Goal: Transaction & Acquisition: Book appointment/travel/reservation

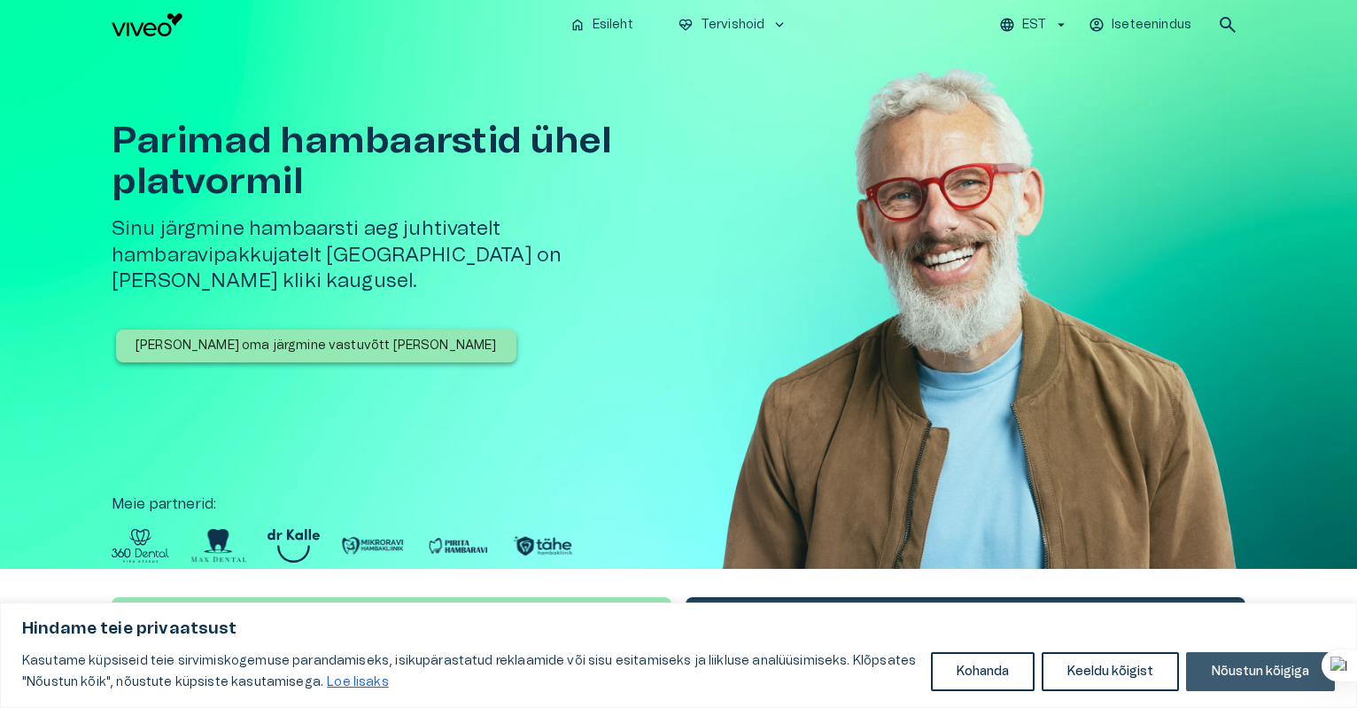
click at [1265, 673] on button "Nõustun kõigiga" at bounding box center [1260, 671] width 149 height 39
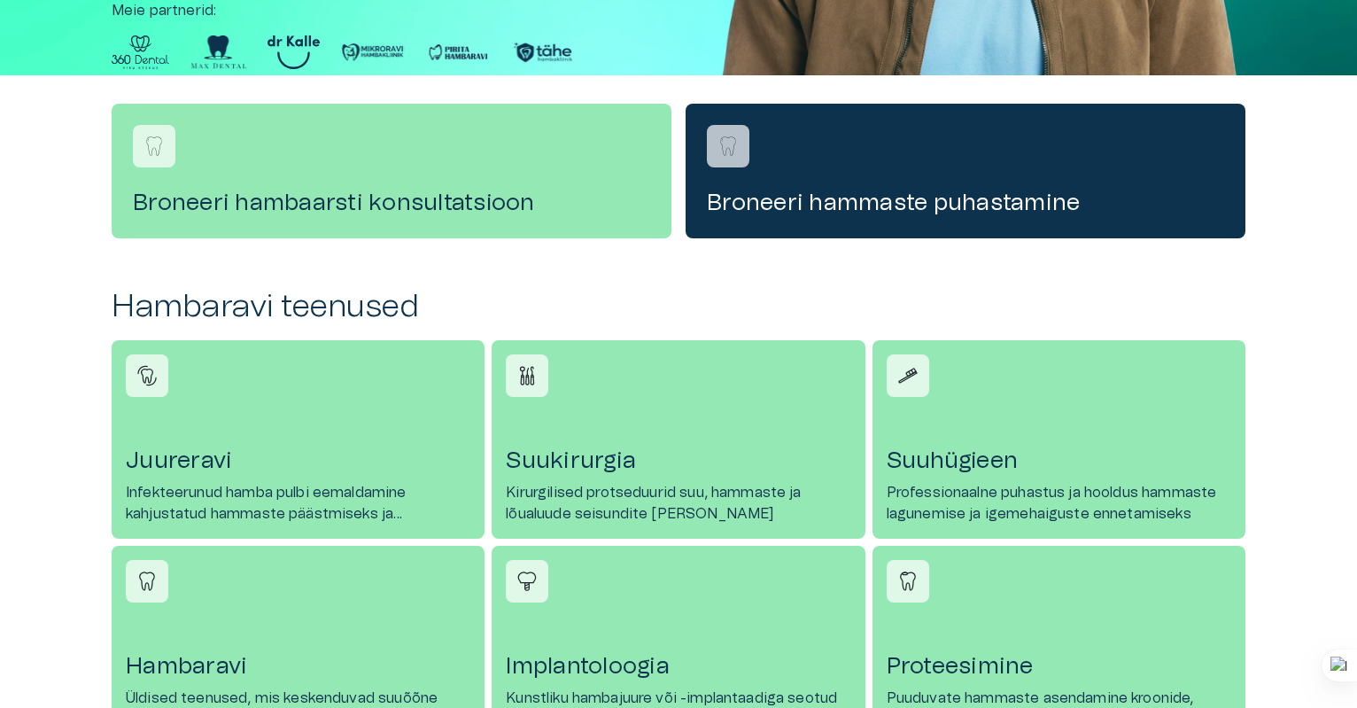
scroll to position [266, 0]
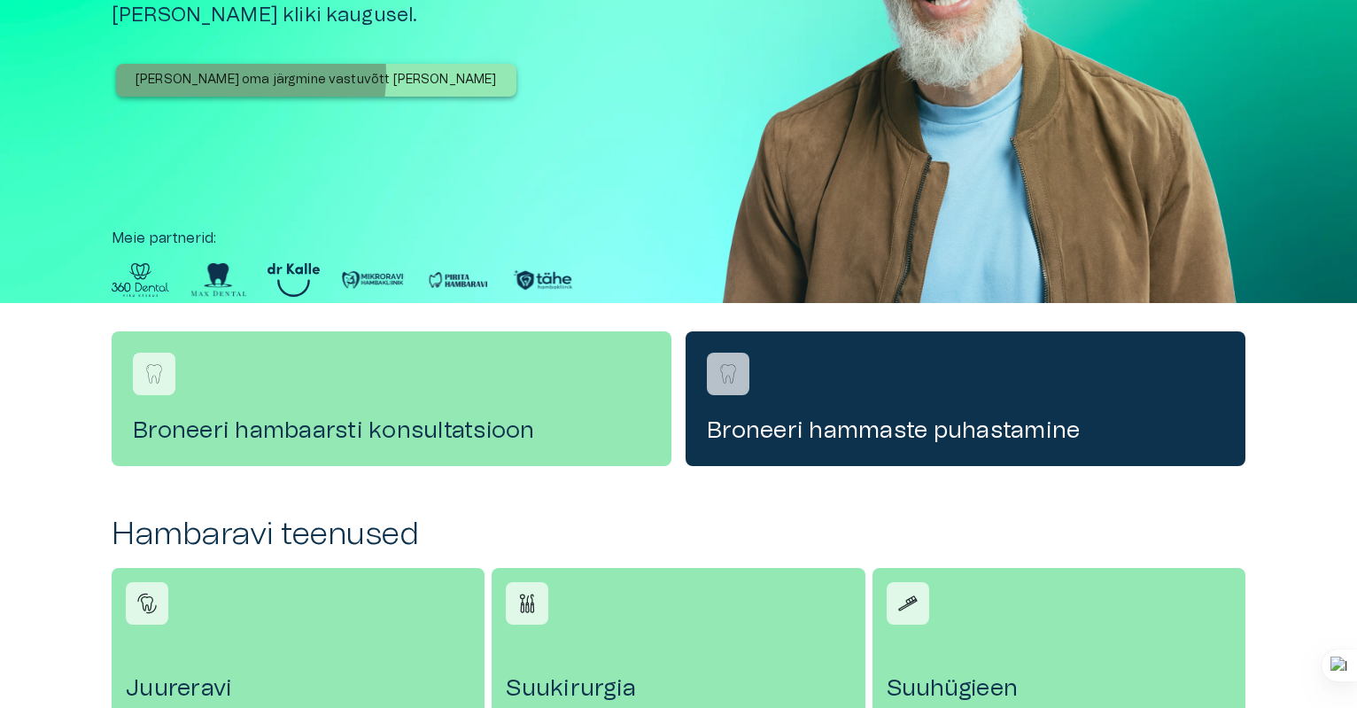
click at [207, 71] on p "[PERSON_NAME] oma järgmine vastuvõtt [PERSON_NAME]" at bounding box center [315, 80] width 361 height 19
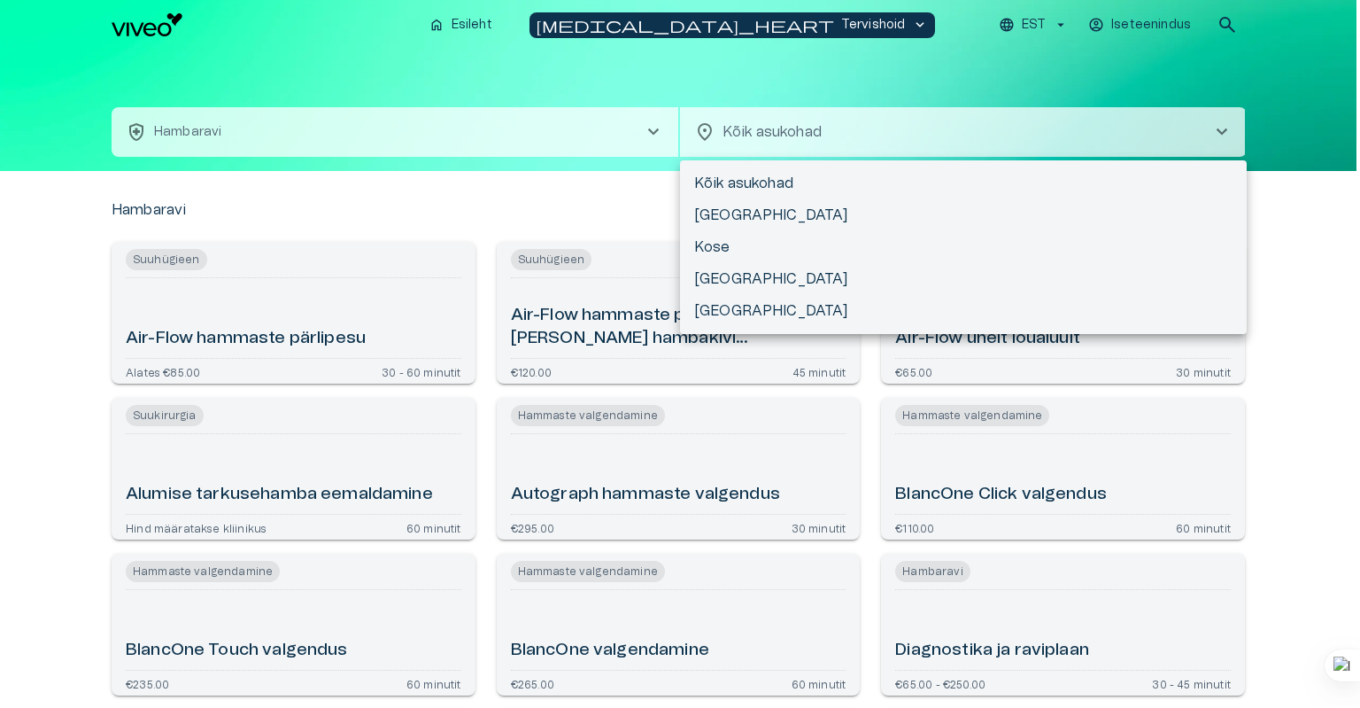
click at [864, 135] on body "Hindame teie privaatsust Kasutame küpsiseid teie sirvimiskogemuse parandamiseks…" at bounding box center [680, 354] width 1360 height 708
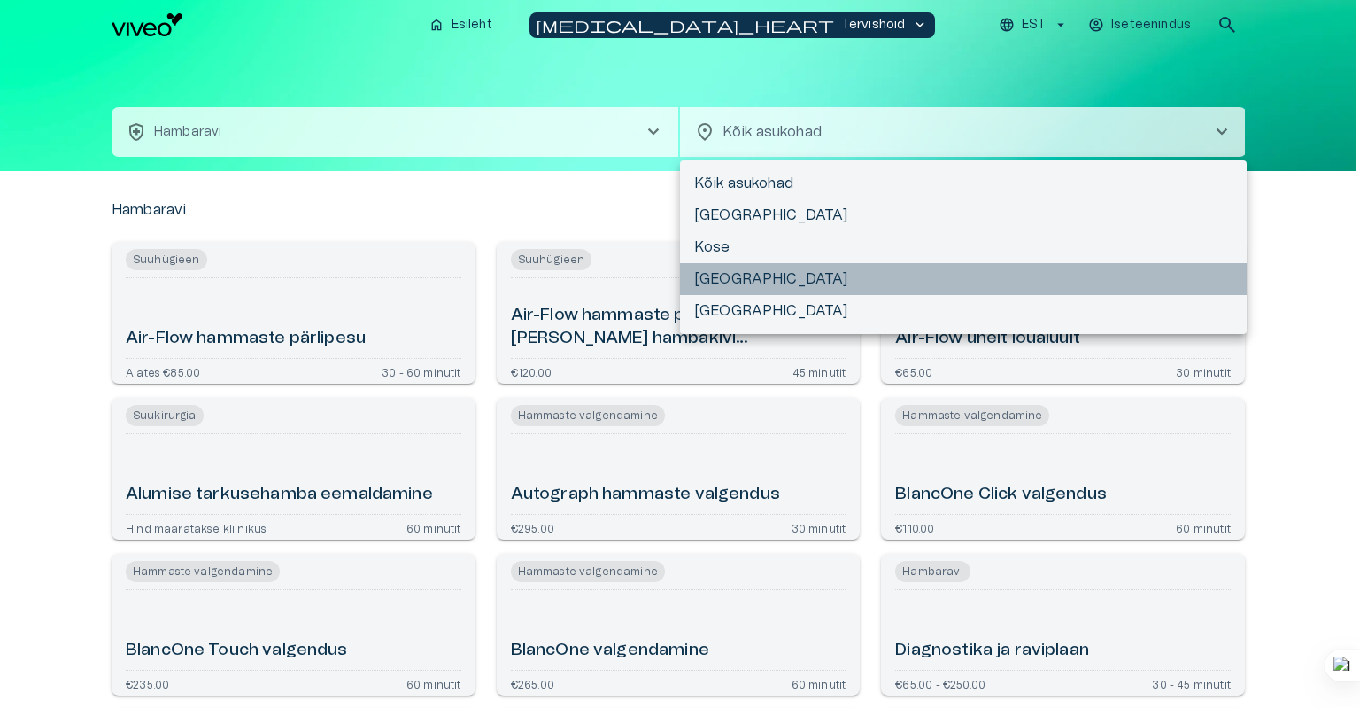
click at [720, 275] on li "[GEOGRAPHIC_DATA]" at bounding box center [963, 279] width 567 height 32
type input "**********"
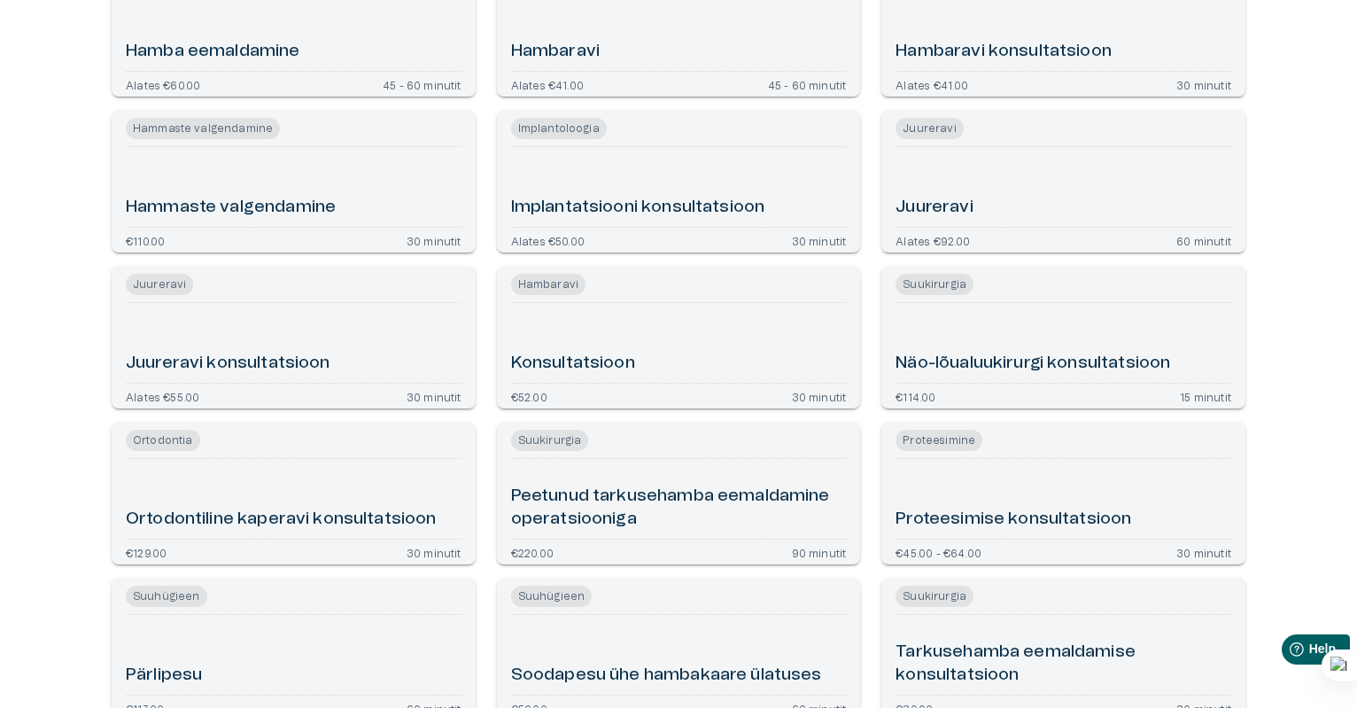
scroll to position [531, 0]
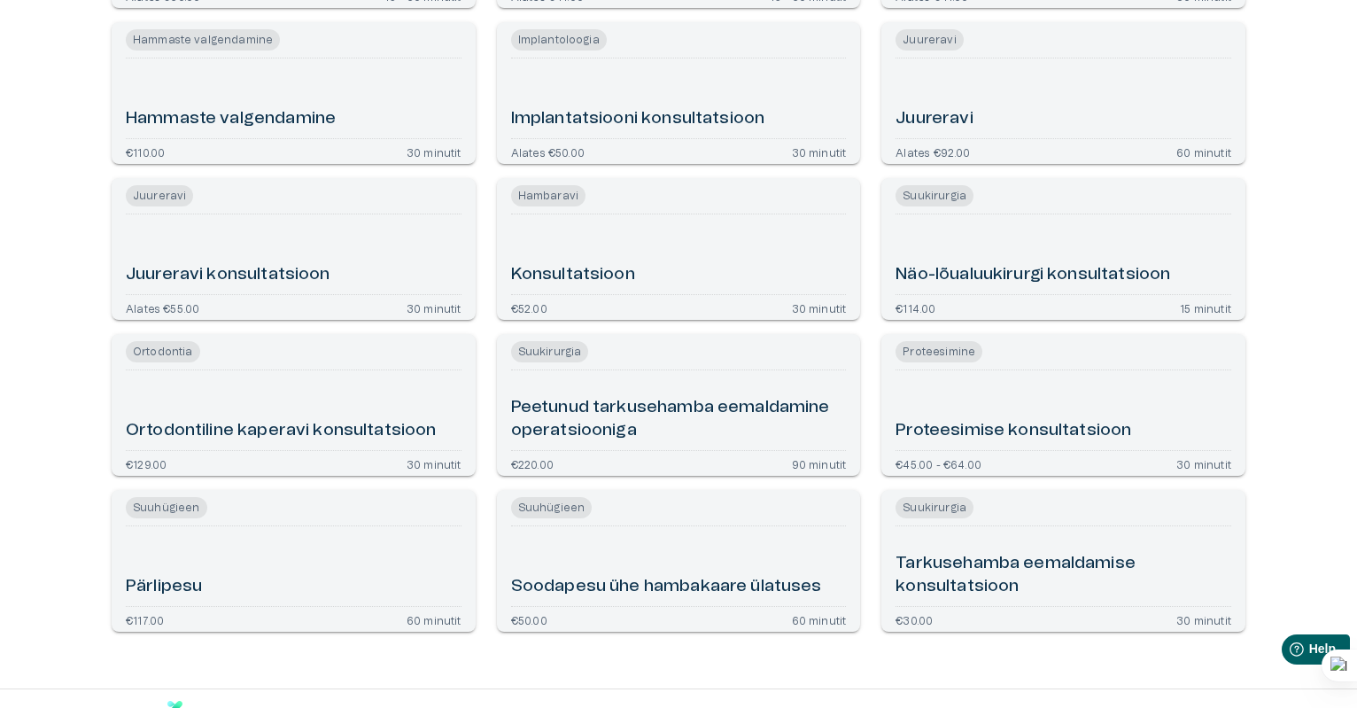
click at [622, 254] on div "Konsultatsioon" at bounding box center [679, 254] width 336 height 66
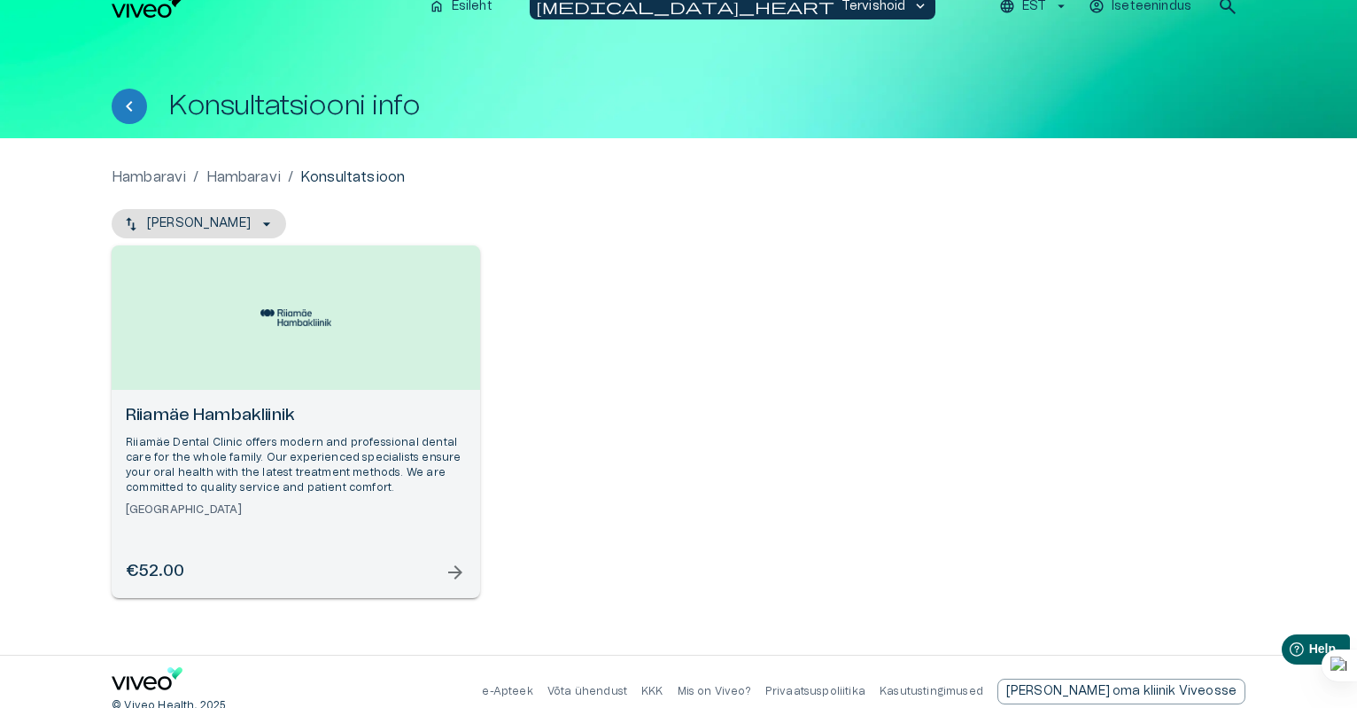
scroll to position [37, 0]
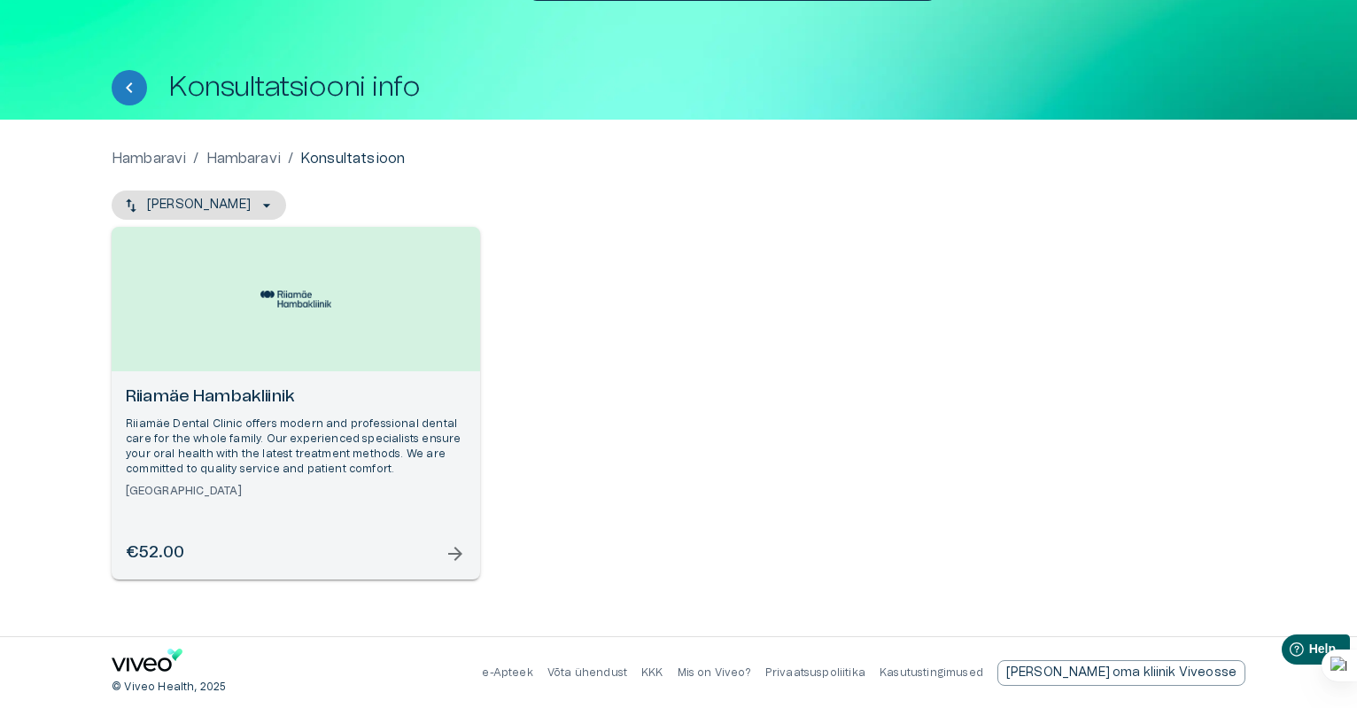
click at [298, 447] on p "Riiamäe Dental Clinic offers modern and professional dental care for the whole …" at bounding box center [296, 446] width 340 height 61
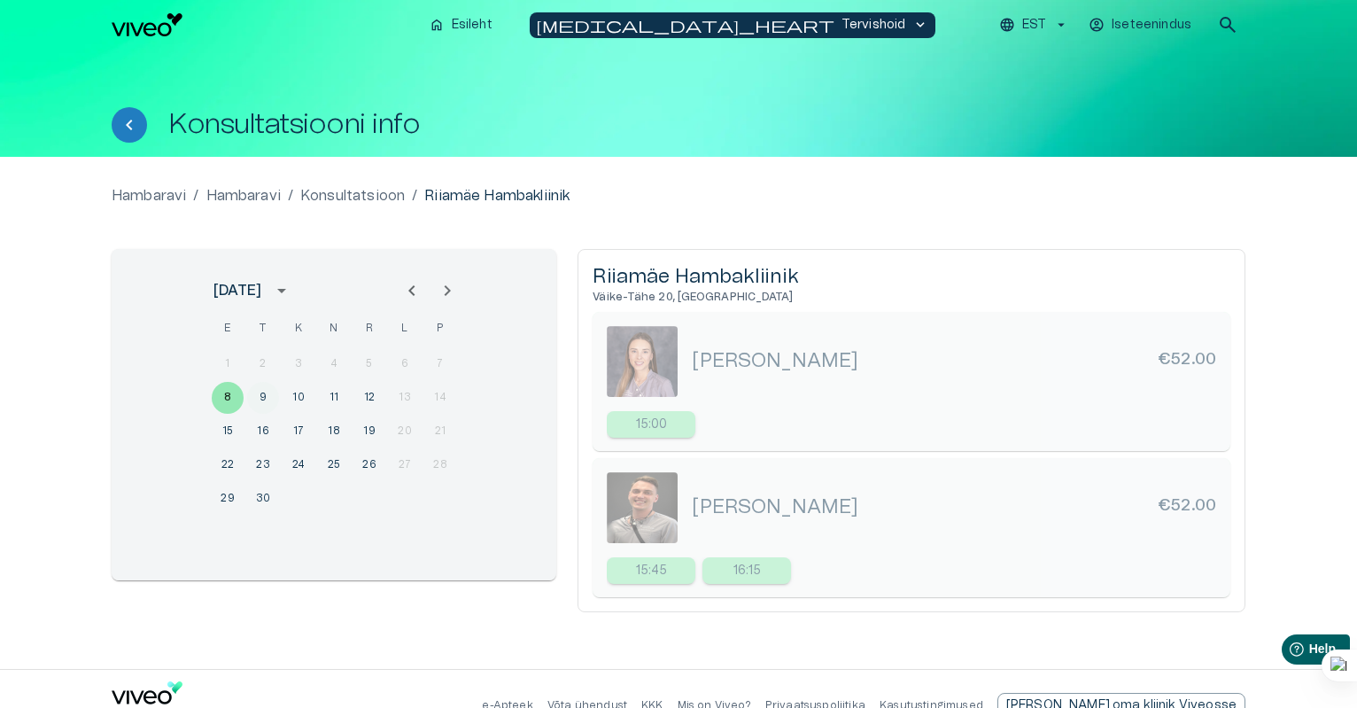
click at [264, 395] on button "9" at bounding box center [263, 398] width 32 height 32
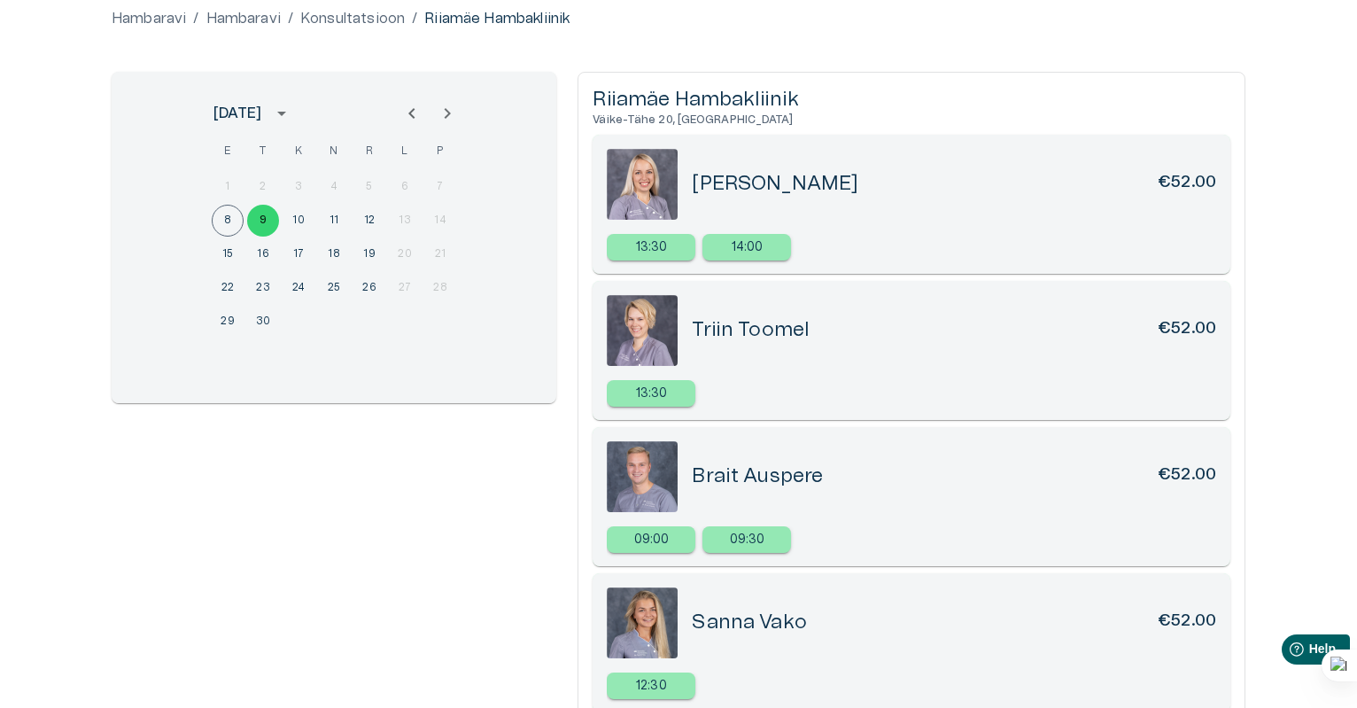
scroll to position [177, 0]
click at [302, 216] on button "10" at bounding box center [298, 221] width 32 height 32
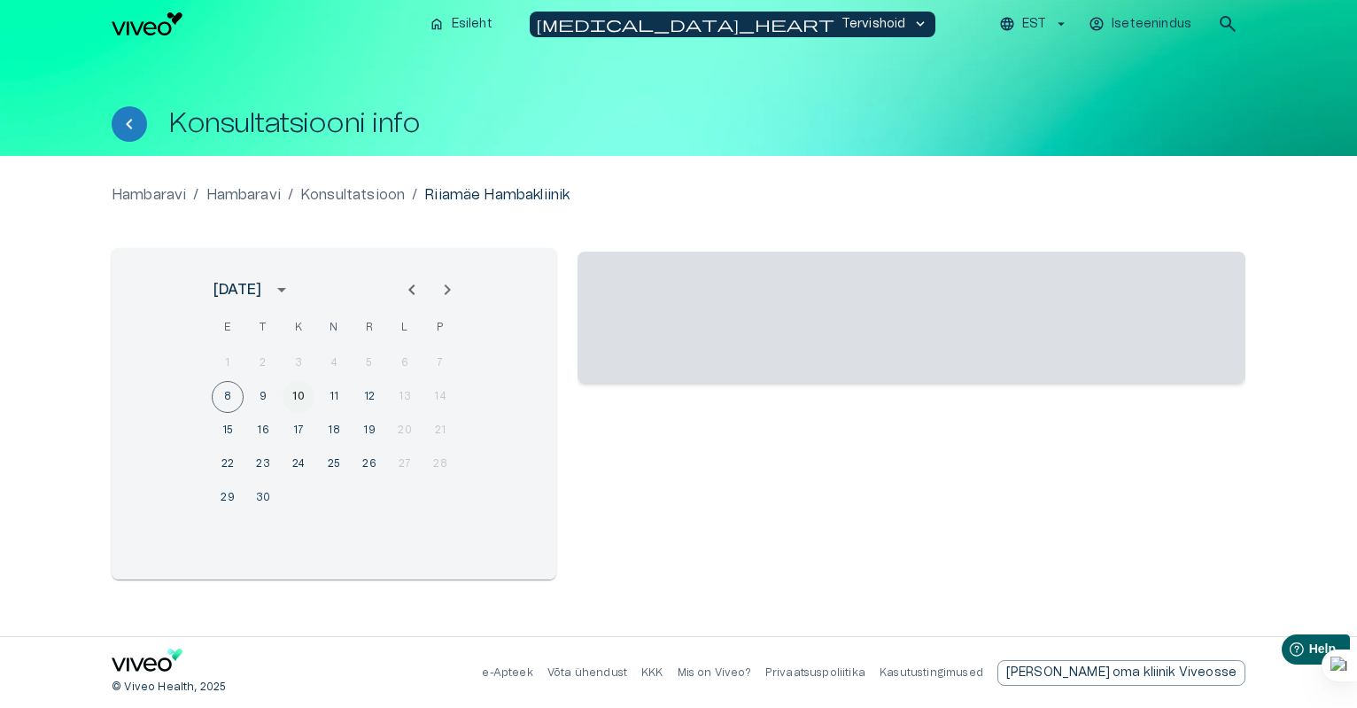
scroll to position [33, 0]
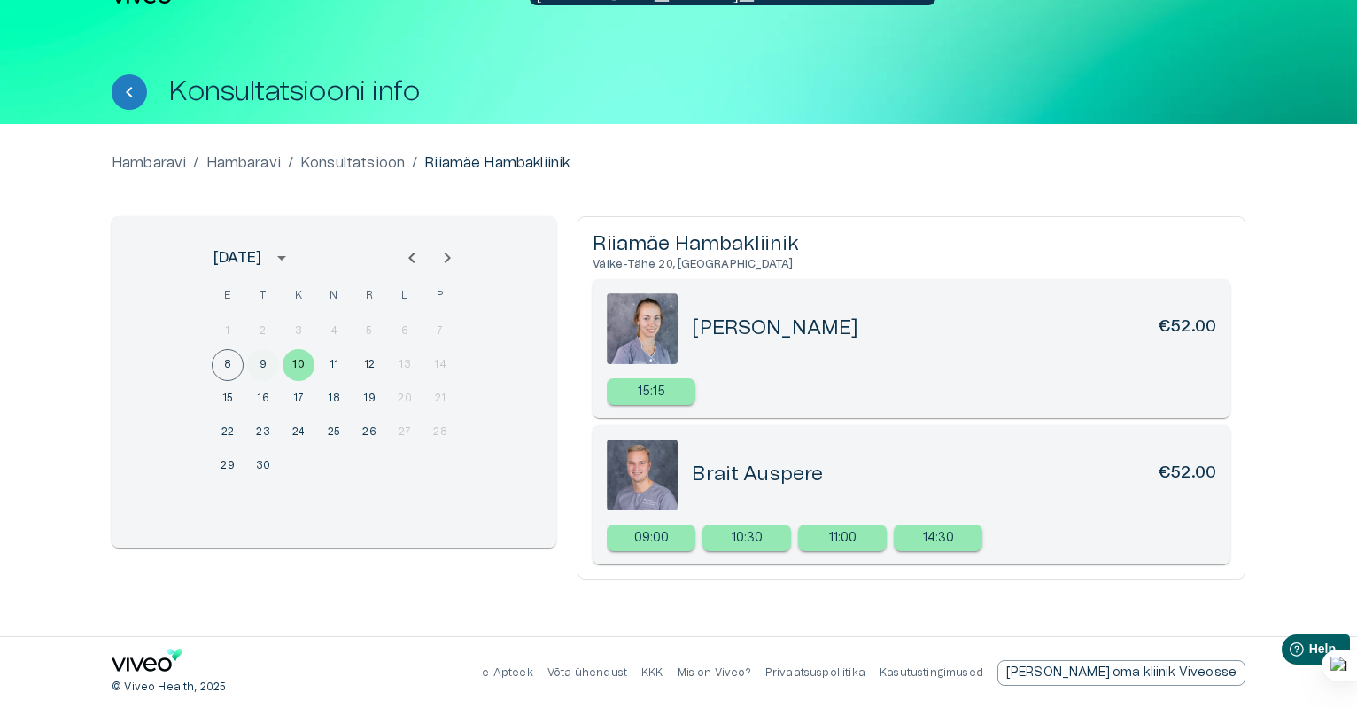
click at [262, 362] on button "9" at bounding box center [263, 365] width 32 height 32
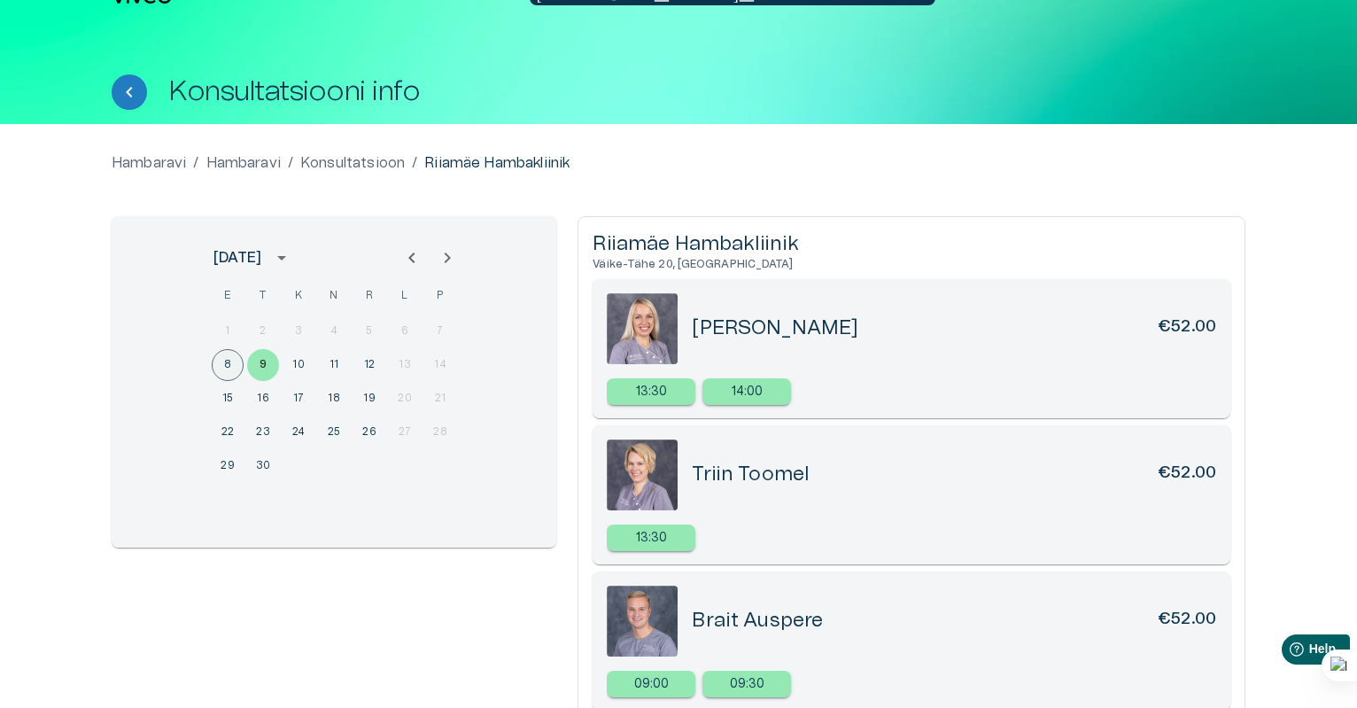
click at [233, 368] on button "8" at bounding box center [228, 365] width 32 height 32
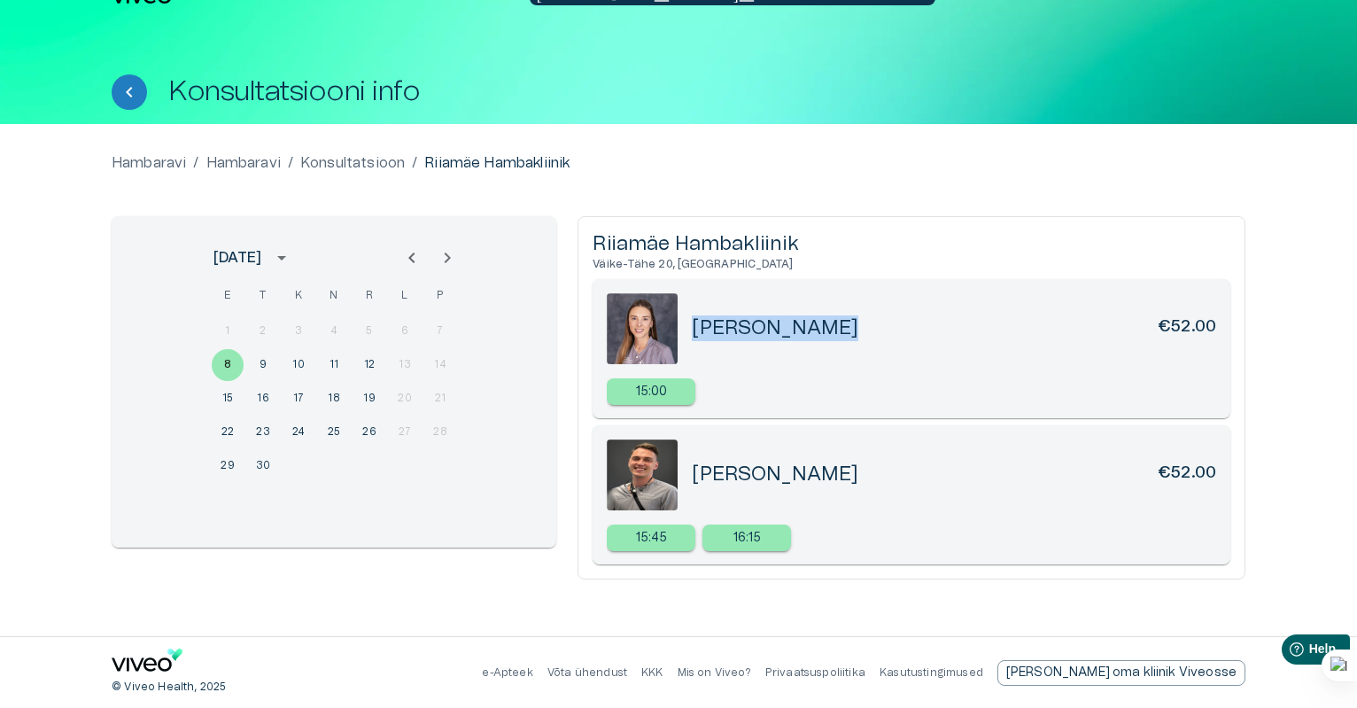
drag, startPoint x: 696, startPoint y: 327, endPoint x: 839, endPoint y: 330, distance: 143.5
click at [839, 330] on div "[PERSON_NAME] €52.00" at bounding box center [954, 328] width 524 height 26
click at [786, 357] on div "Copy" at bounding box center [796, 358] width 29 height 14
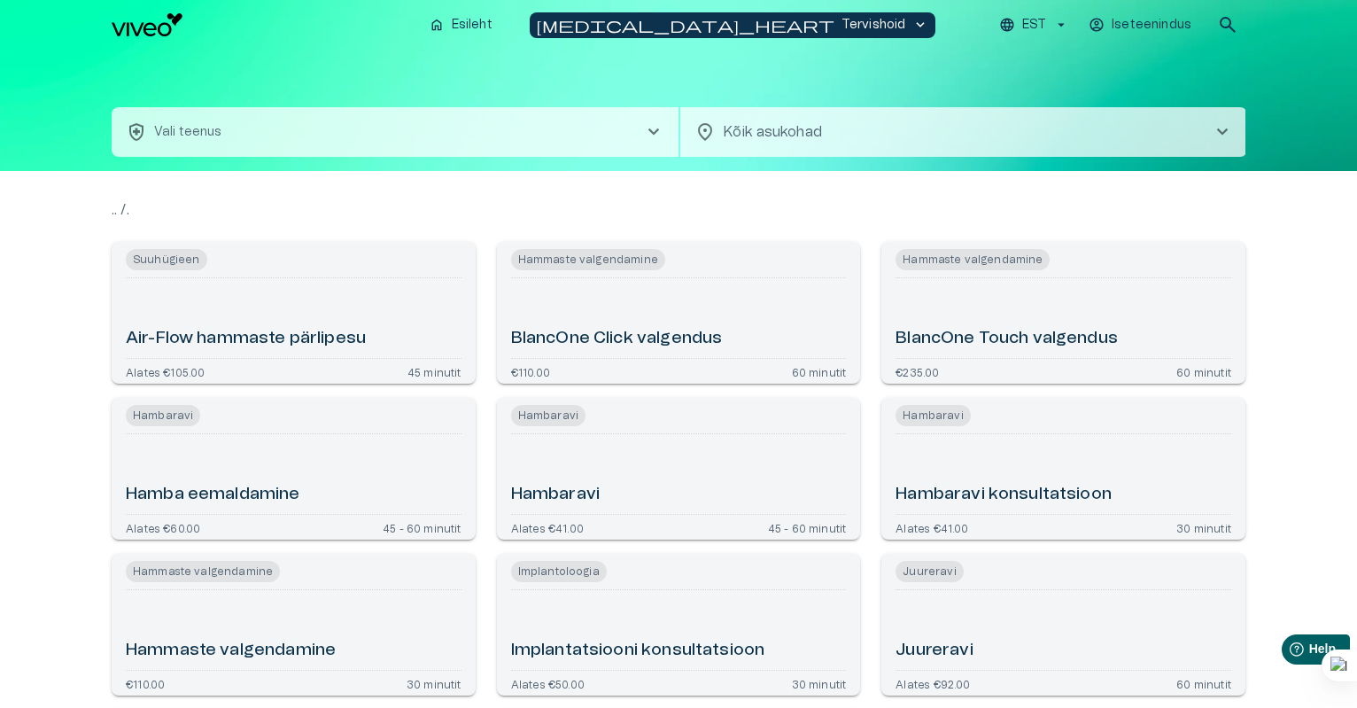
type input "**********"
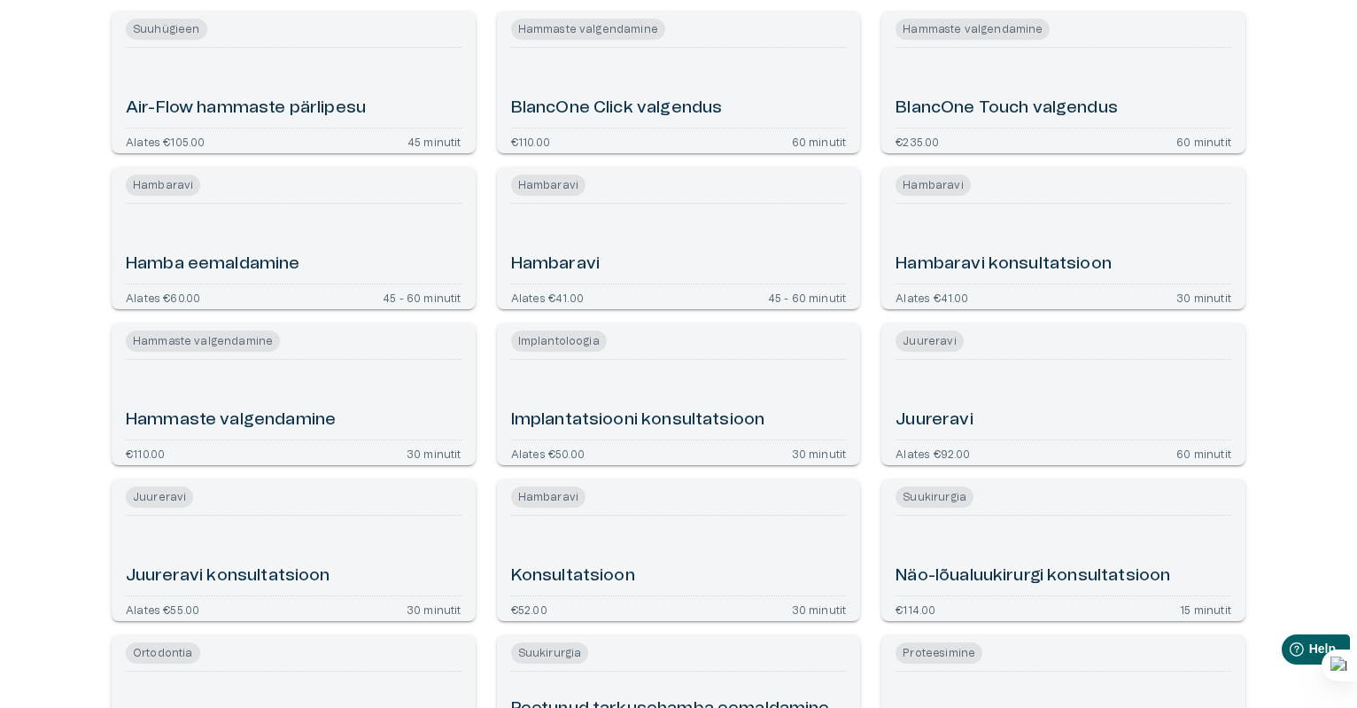
scroll to position [142, 0]
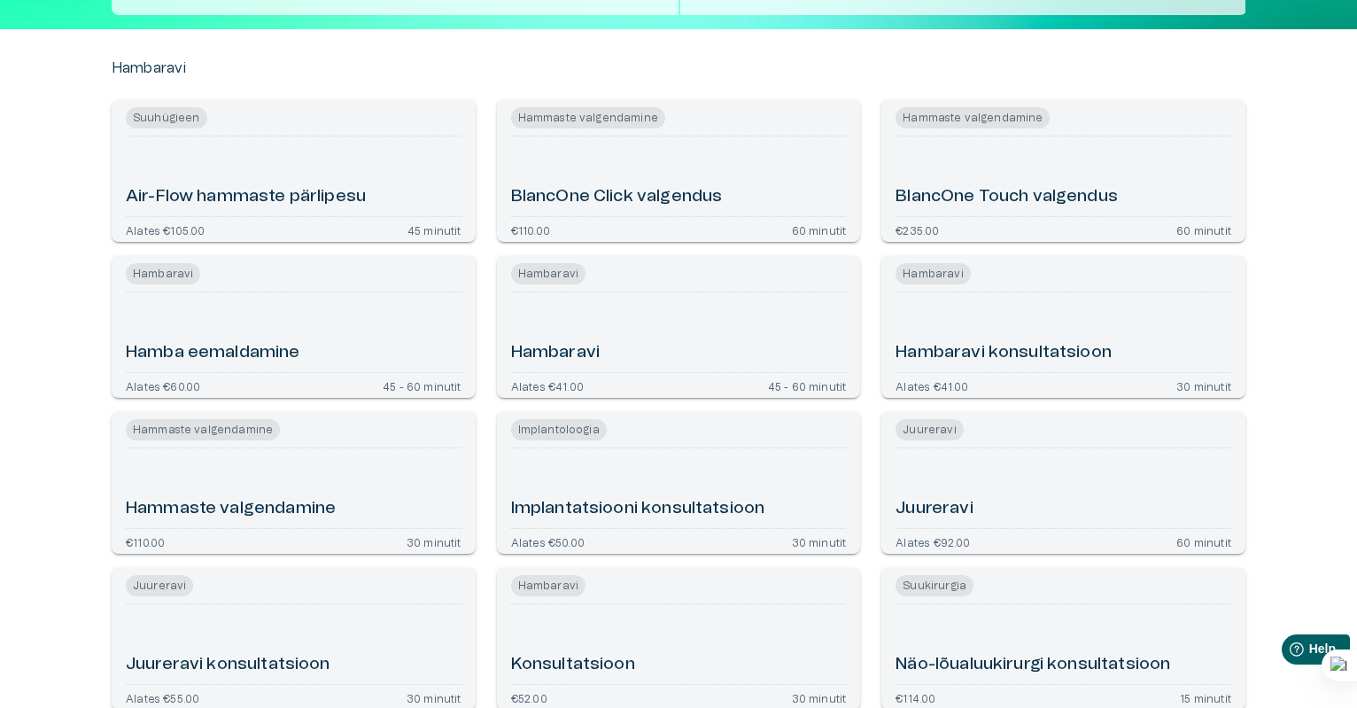
click at [1087, 306] on div "Hambaravi konsultatsioon" at bounding box center [1063, 332] width 336 height 66
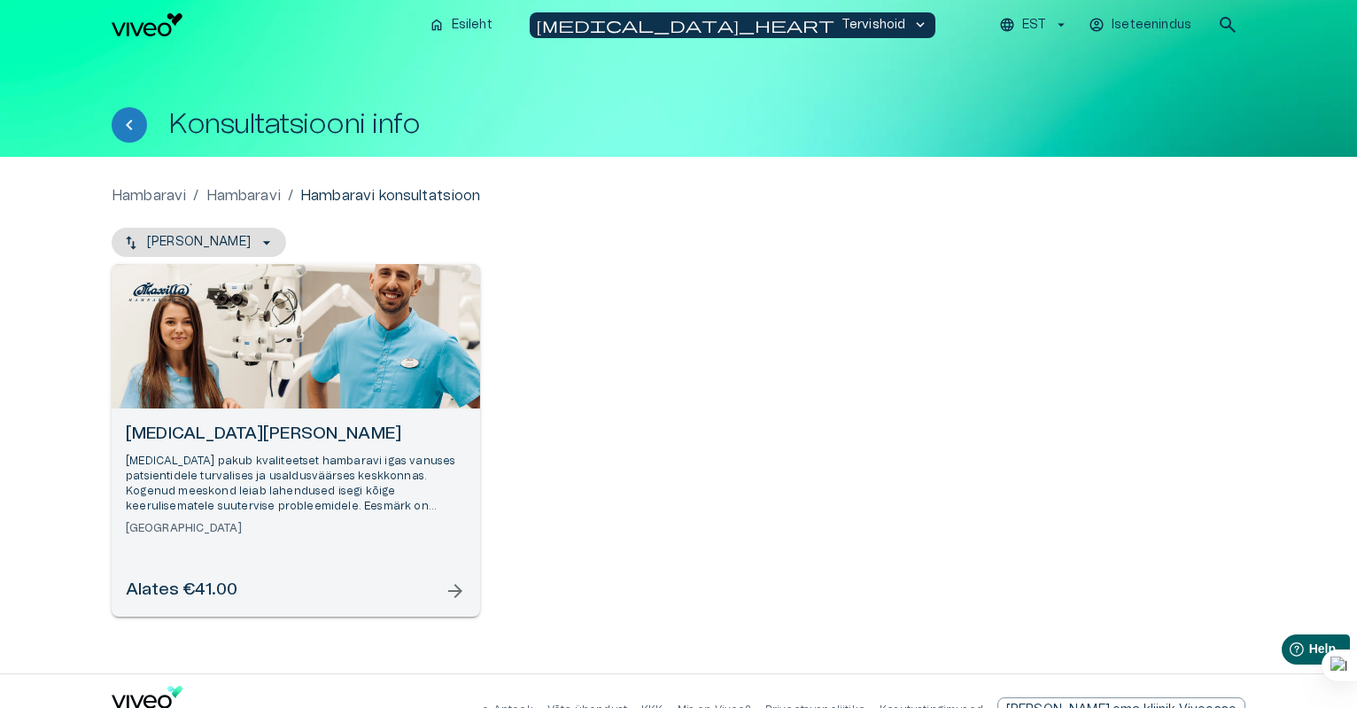
click at [278, 476] on p "[MEDICAL_DATA] pakub kvaliteetset hambaravi igas vanuses patsientidele turvalis…" at bounding box center [296, 483] width 340 height 61
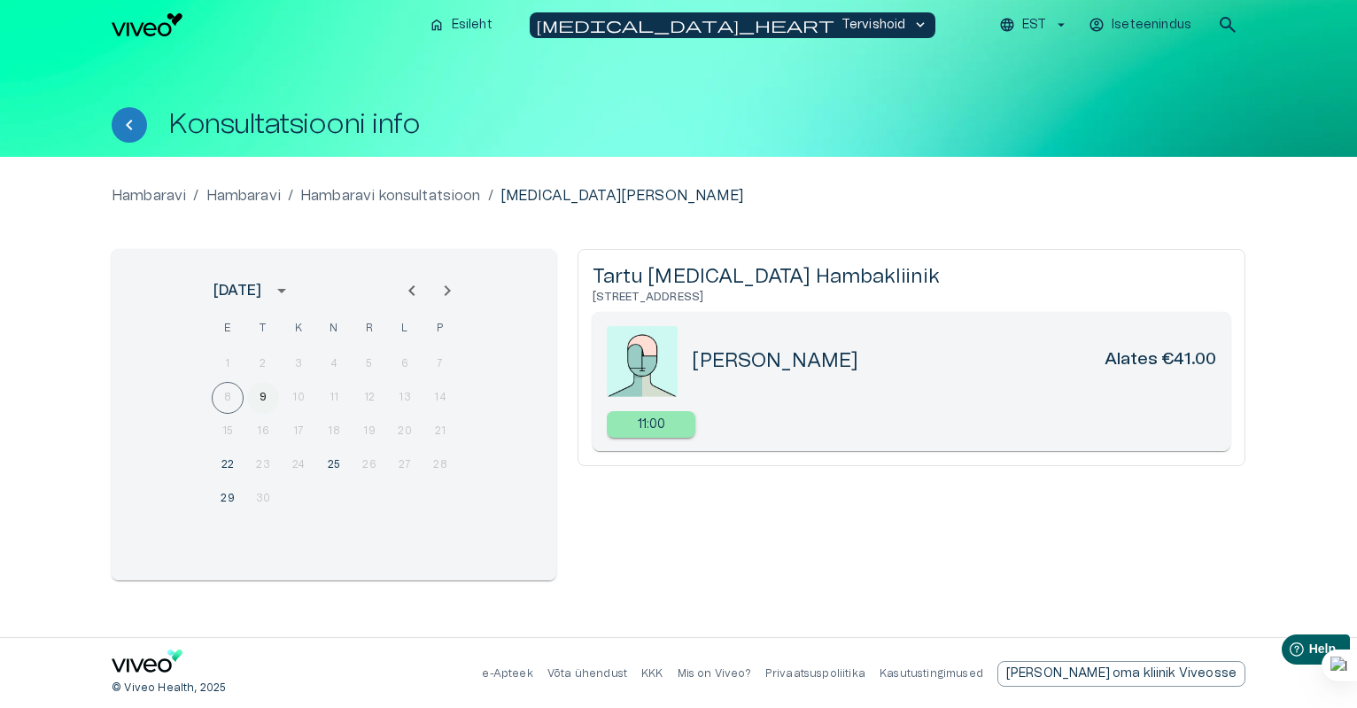
click at [261, 398] on button "9" at bounding box center [263, 398] width 32 height 32
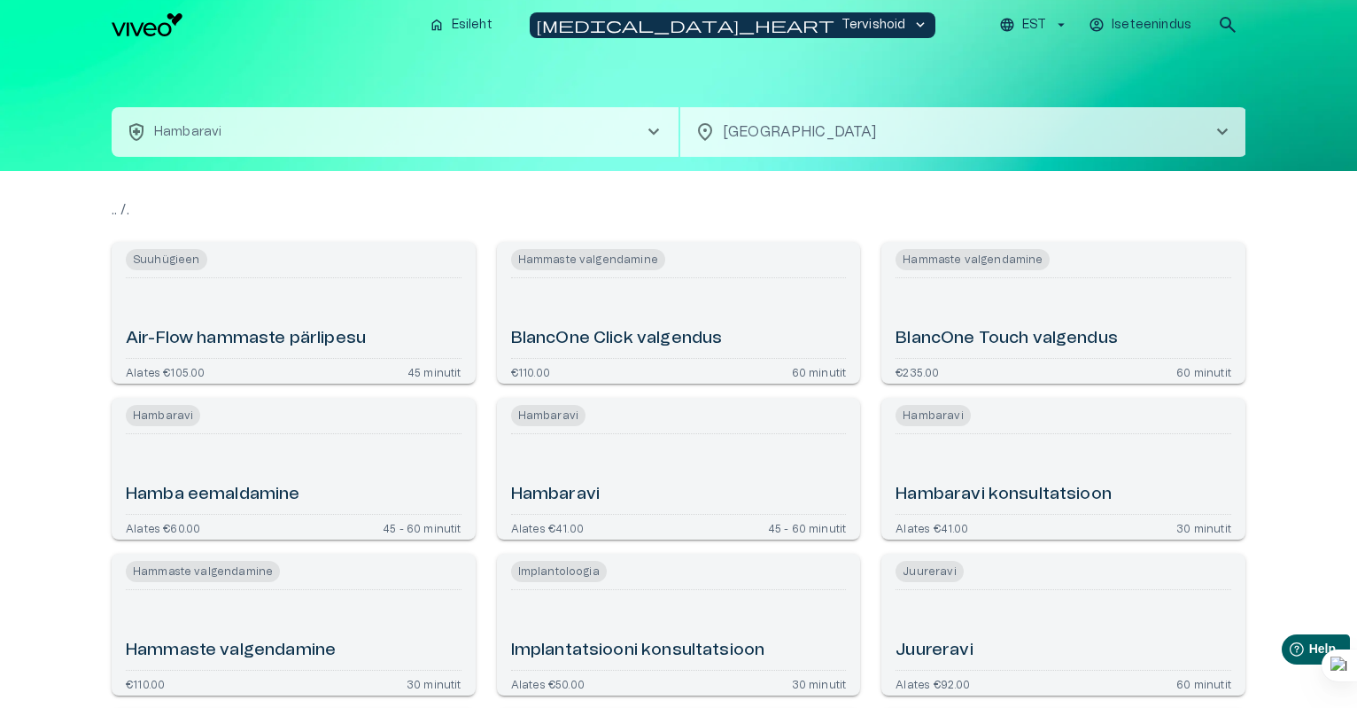
scroll to position [262, 0]
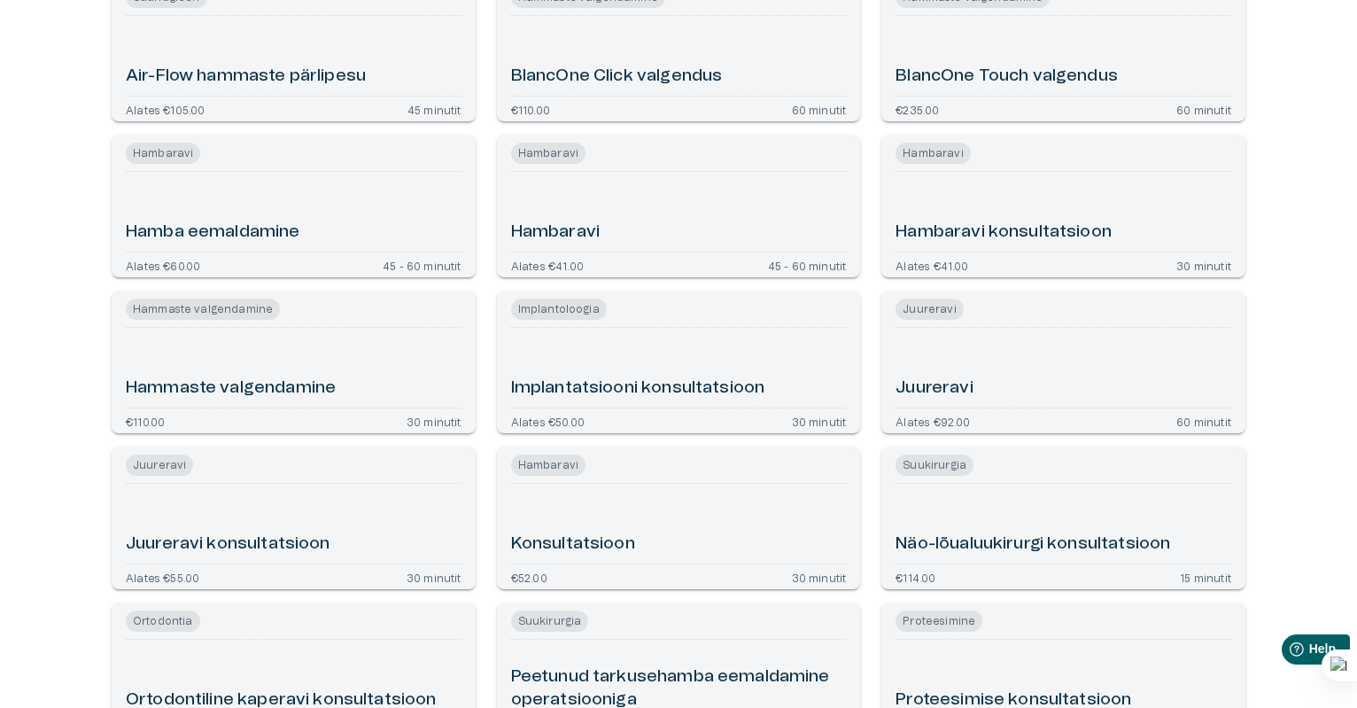
click at [638, 483] on hr "Open service booking details" at bounding box center [679, 483] width 336 height 1
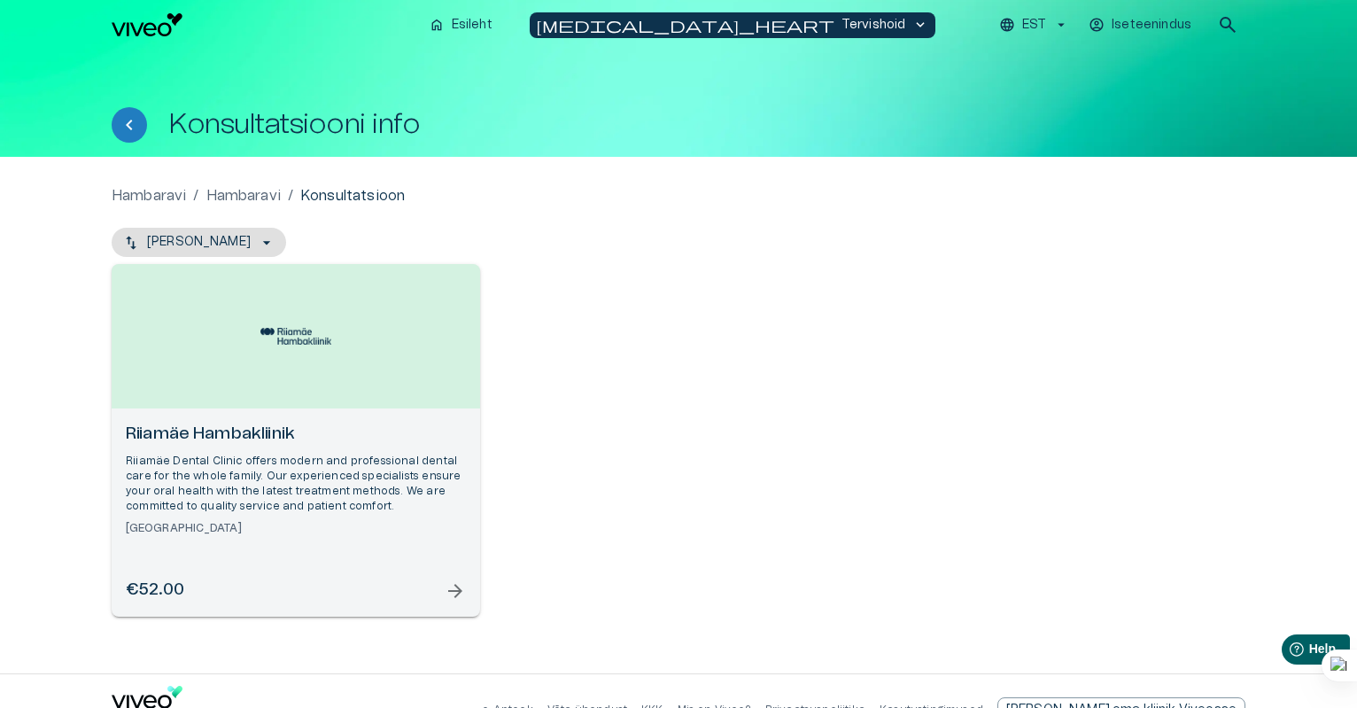
click at [253, 456] on p "Riiamäe Dental Clinic offers modern and professional dental care for the whole …" at bounding box center [296, 483] width 340 height 61
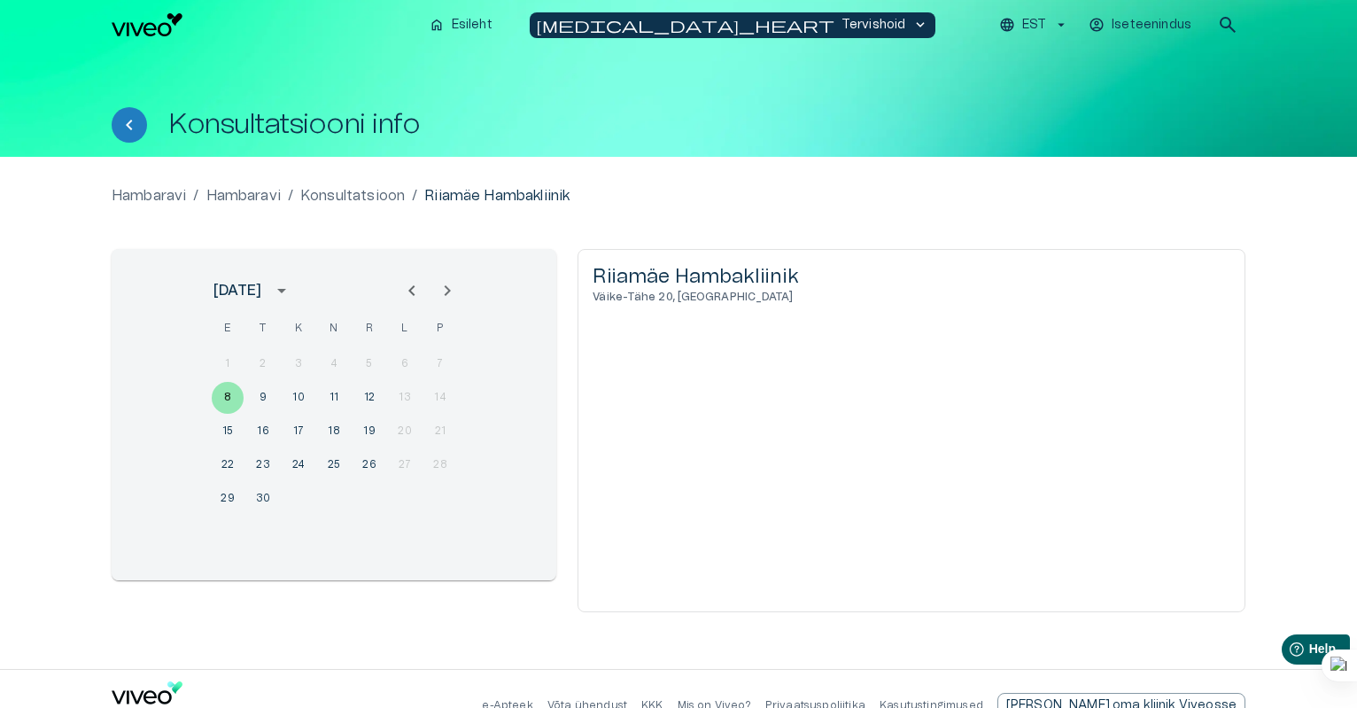
scroll to position [33, 0]
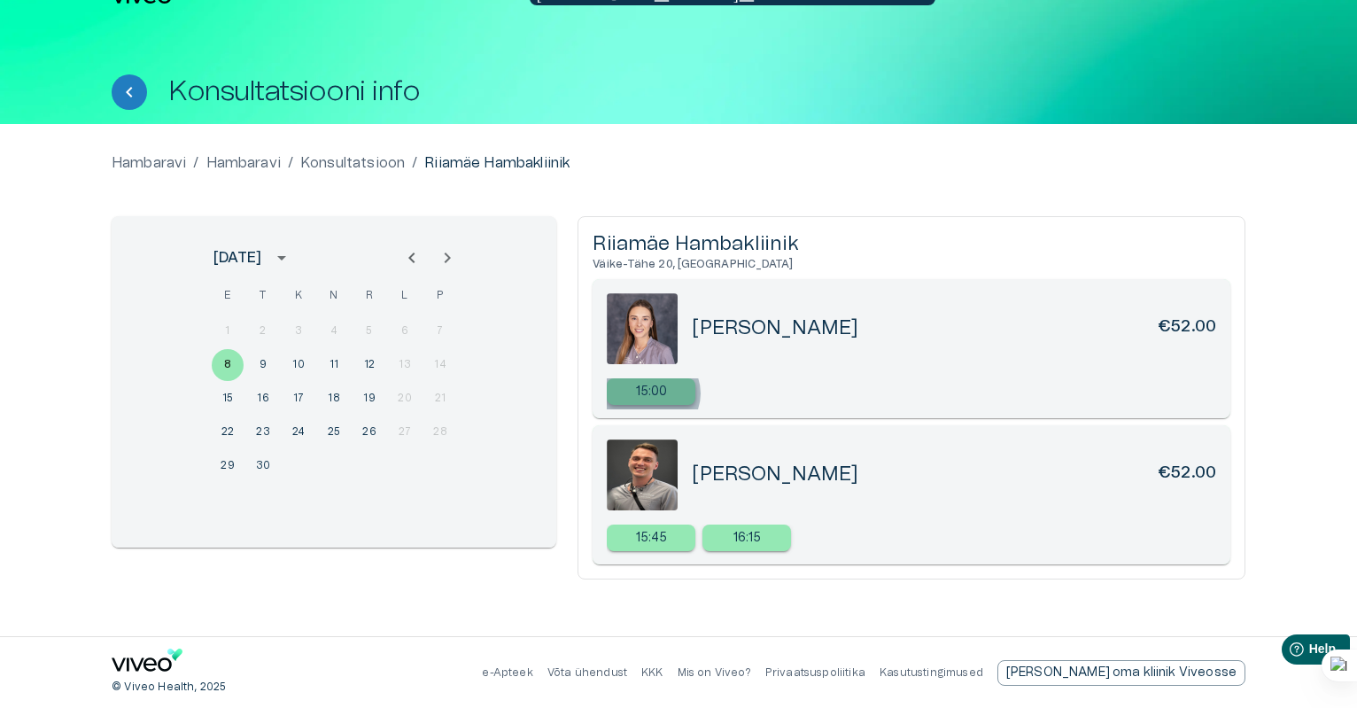
click at [652, 392] on p "15:00" at bounding box center [652, 392] width 32 height 19
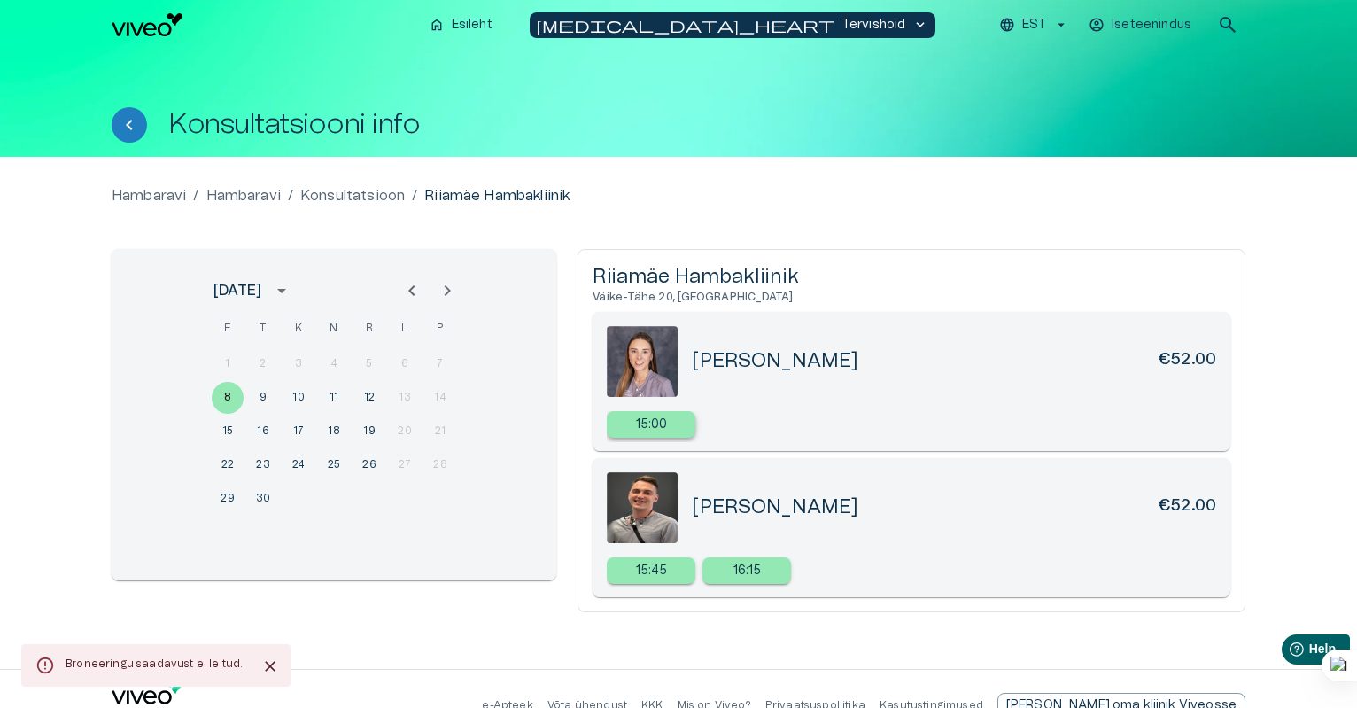
click at [646, 418] on p "15:00" at bounding box center [652, 424] width 32 height 19
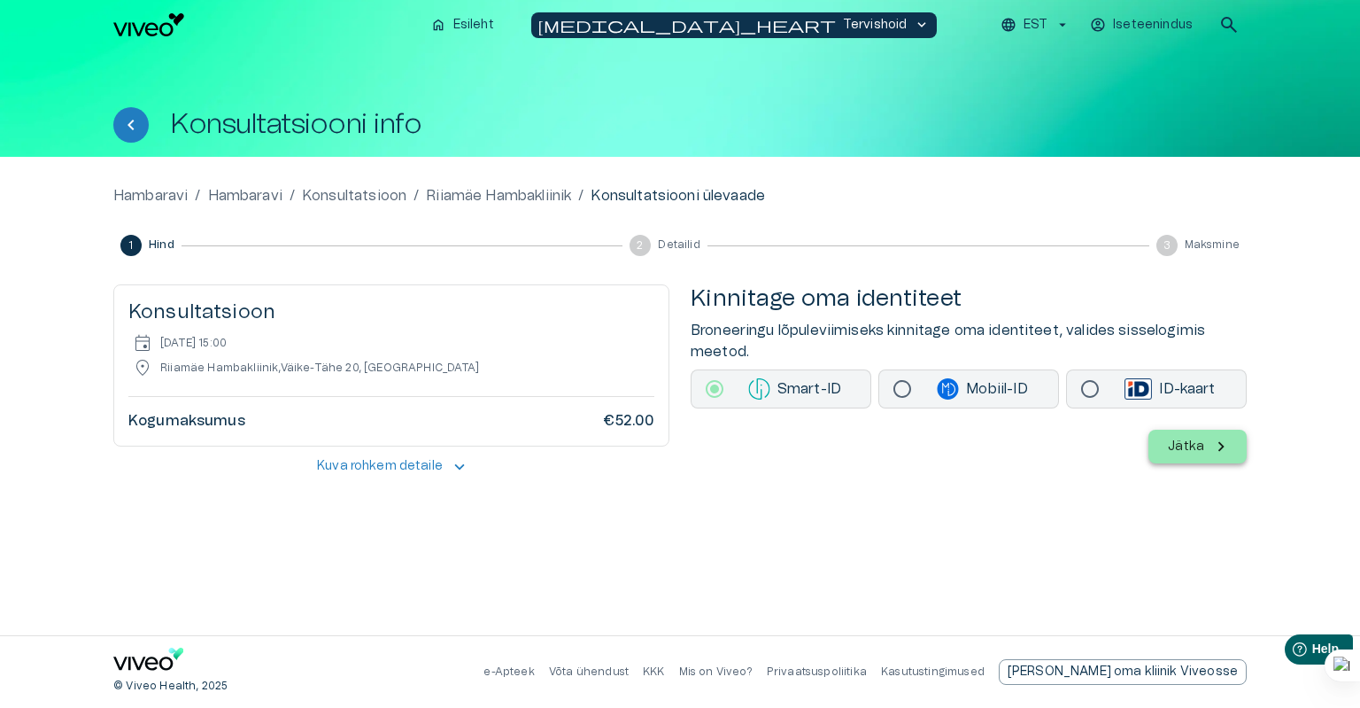
click at [1197, 442] on p "Jätka" at bounding box center [1186, 446] width 36 height 19
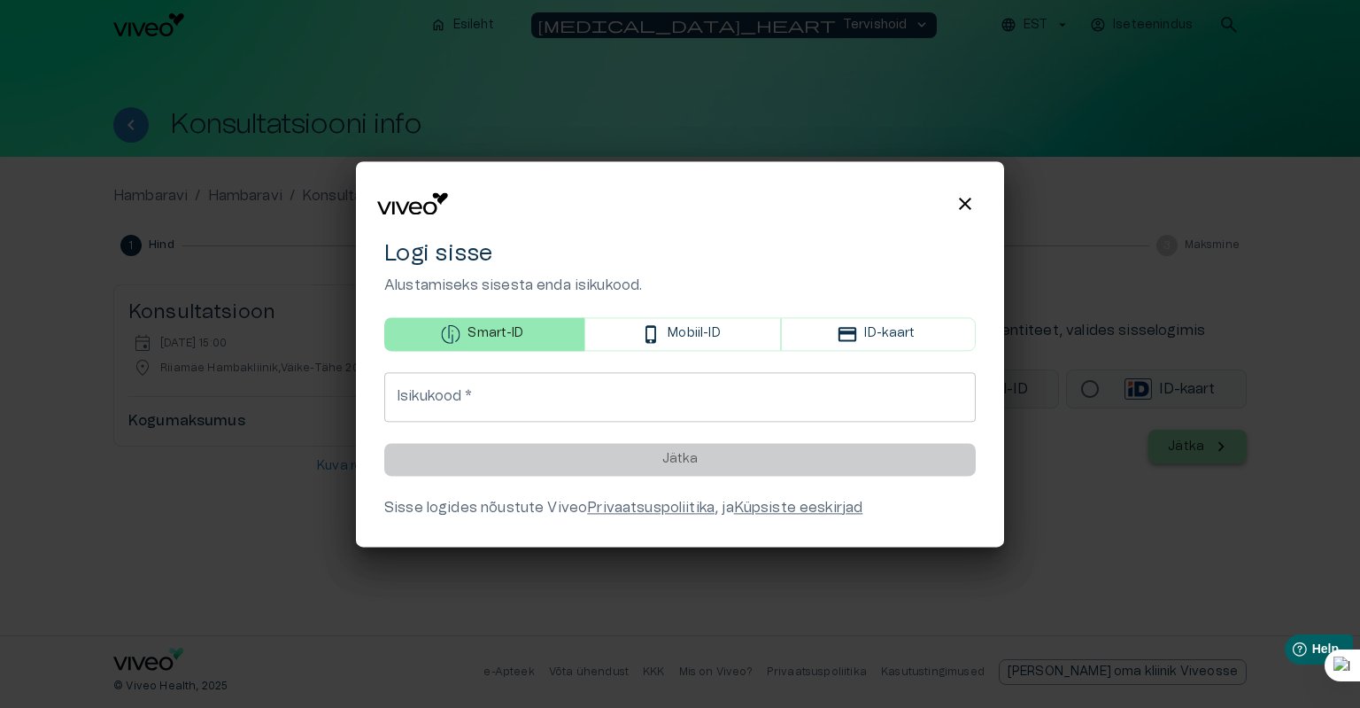
click at [450, 399] on input "Isikukood   *" at bounding box center [680, 397] width 592 height 50
type input "**********"
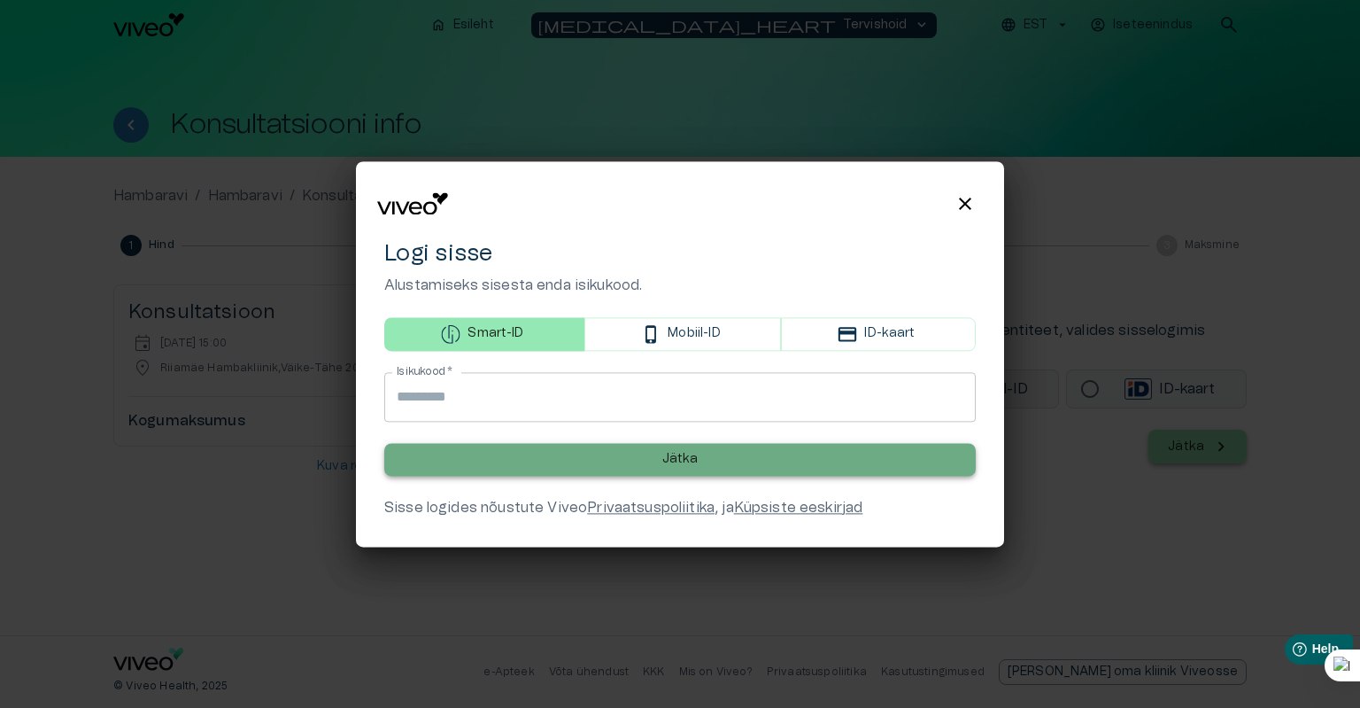
click at [680, 453] on p "Jätka" at bounding box center [680, 459] width 36 height 19
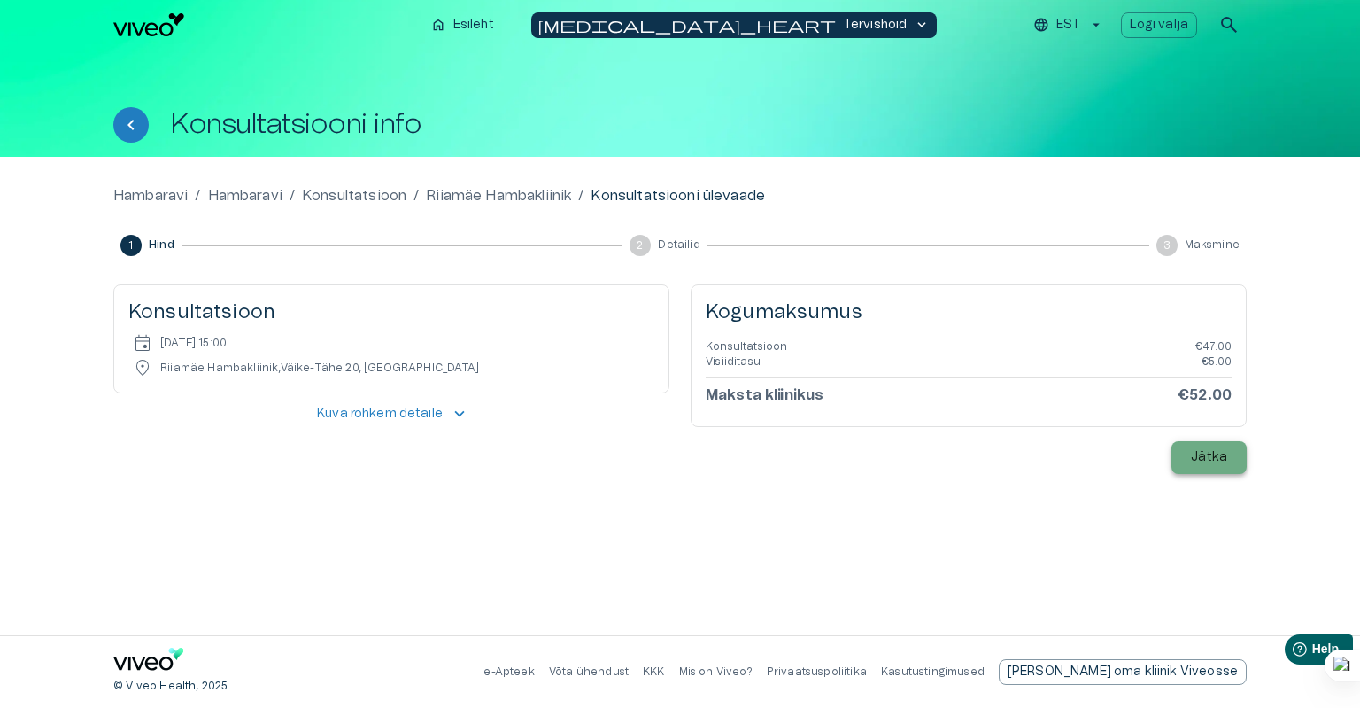
click at [1200, 459] on p "Jätka" at bounding box center [1209, 457] width 36 height 19
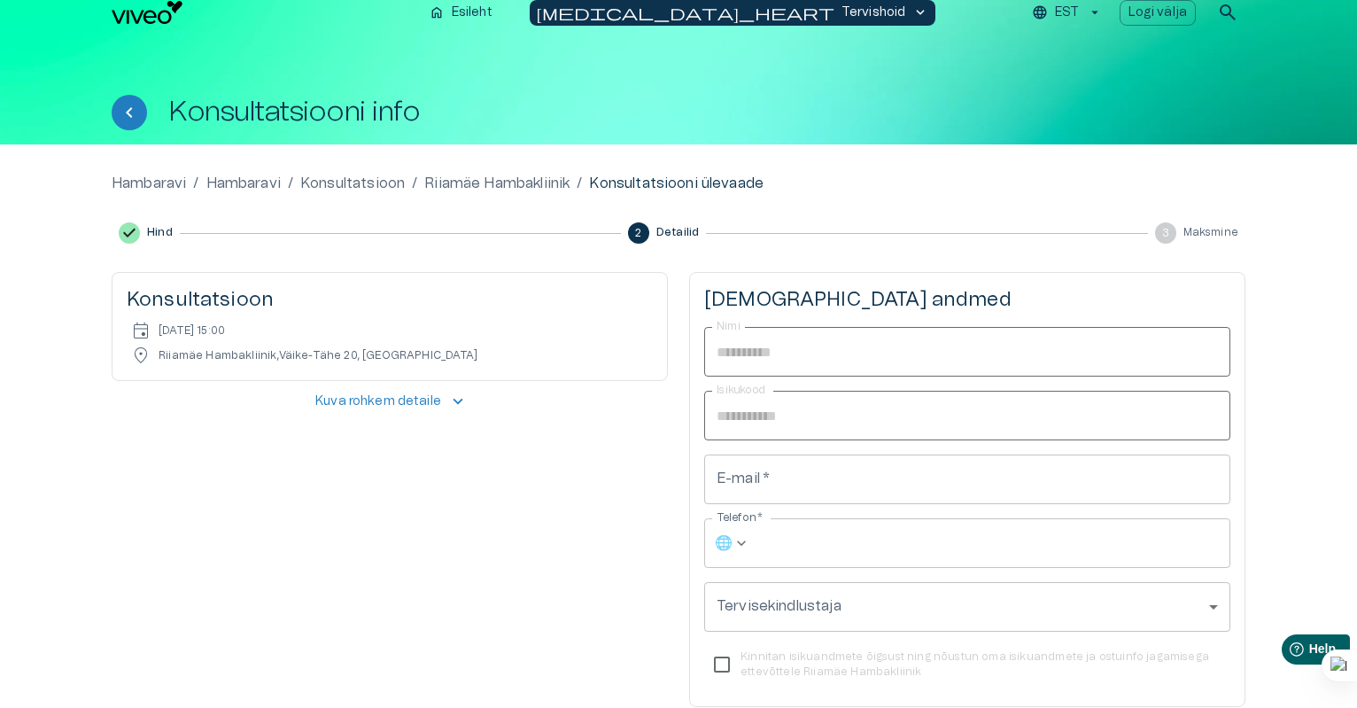
scroll to position [89, 0]
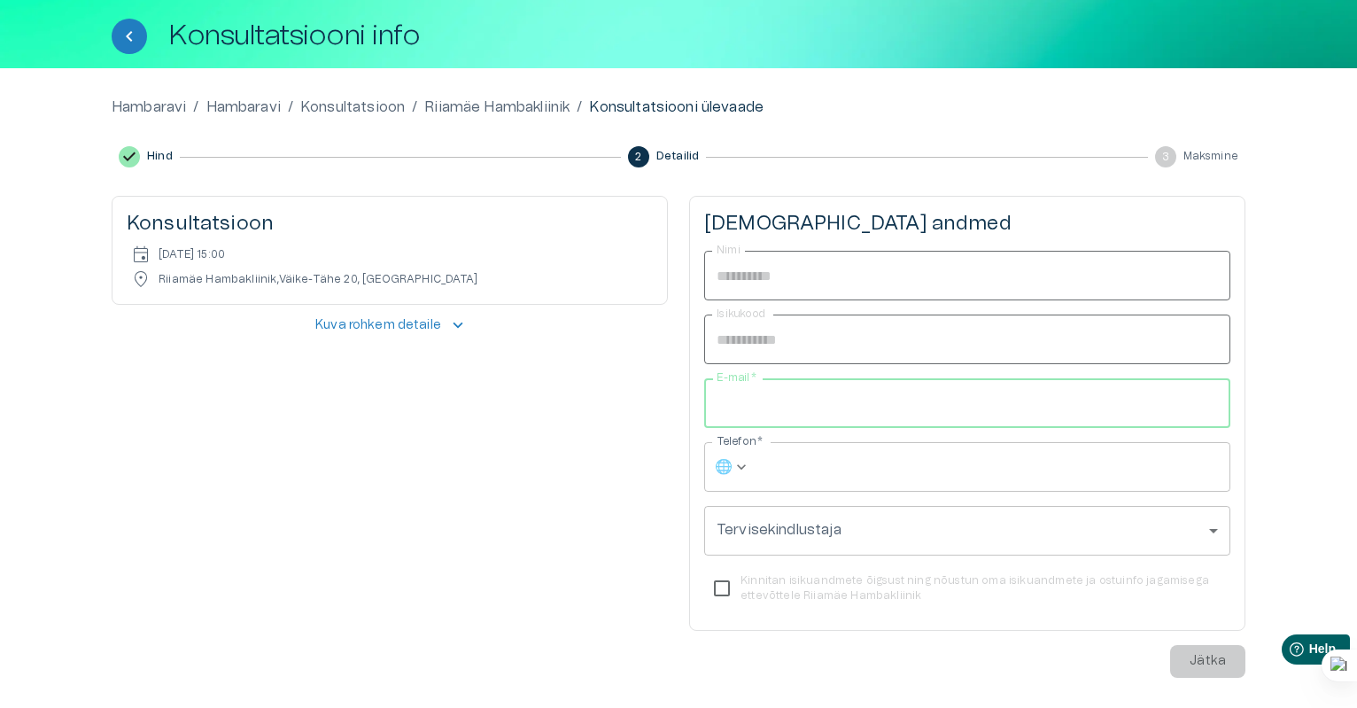
click at [825, 406] on input "E-mail   *" at bounding box center [967, 403] width 526 height 50
type input "**********"
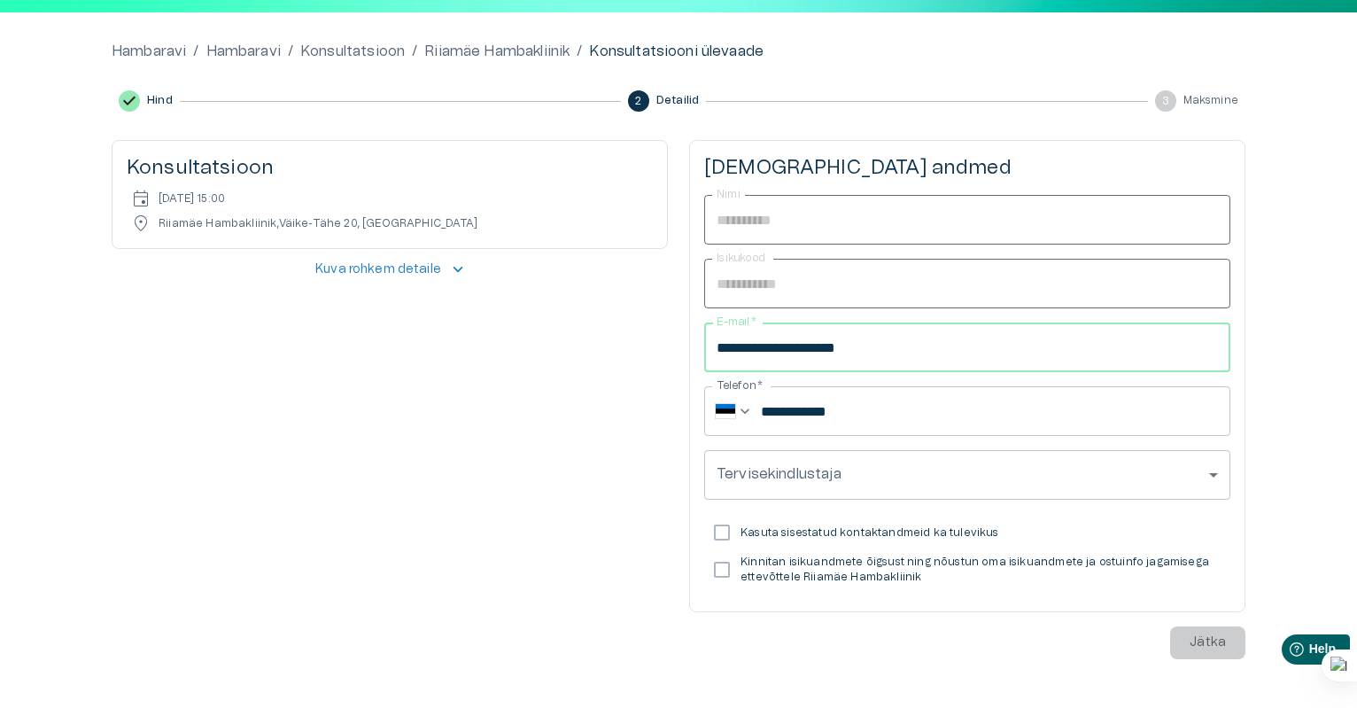
scroll to position [177, 0]
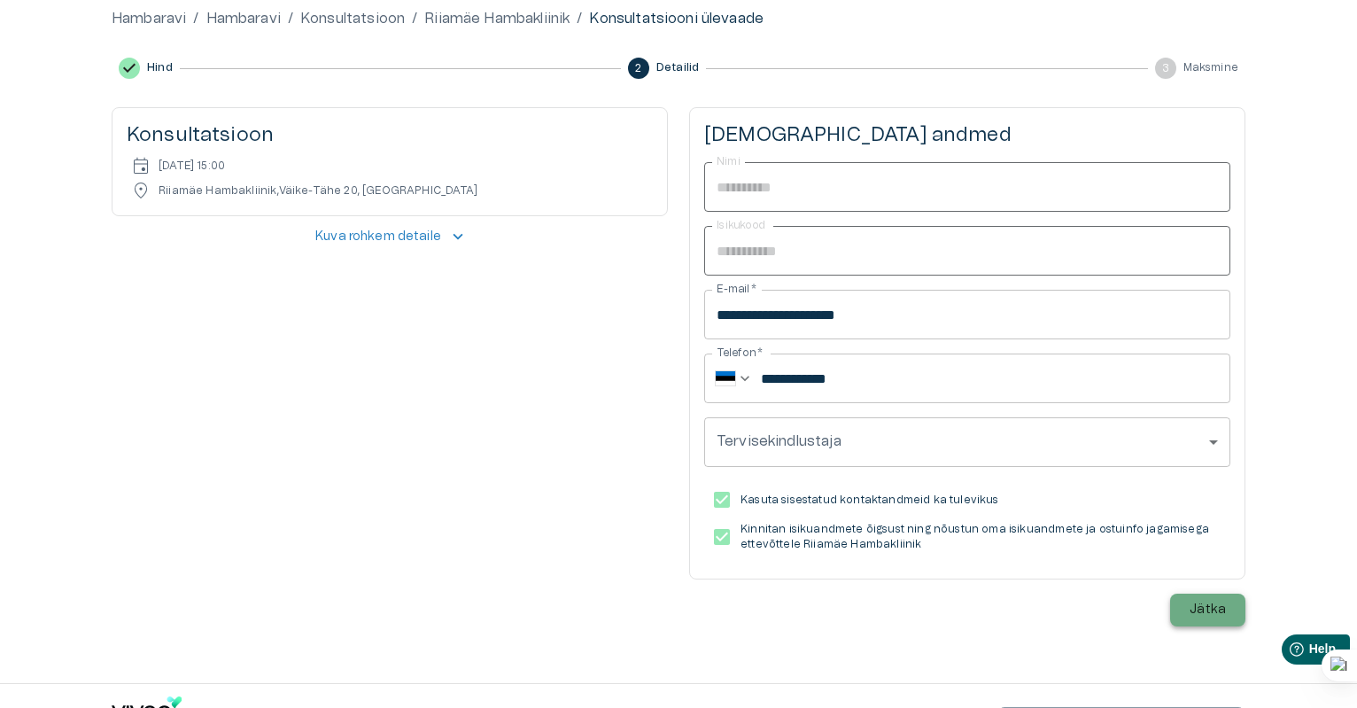
click at [1203, 607] on p "Jätka" at bounding box center [1207, 609] width 36 height 19
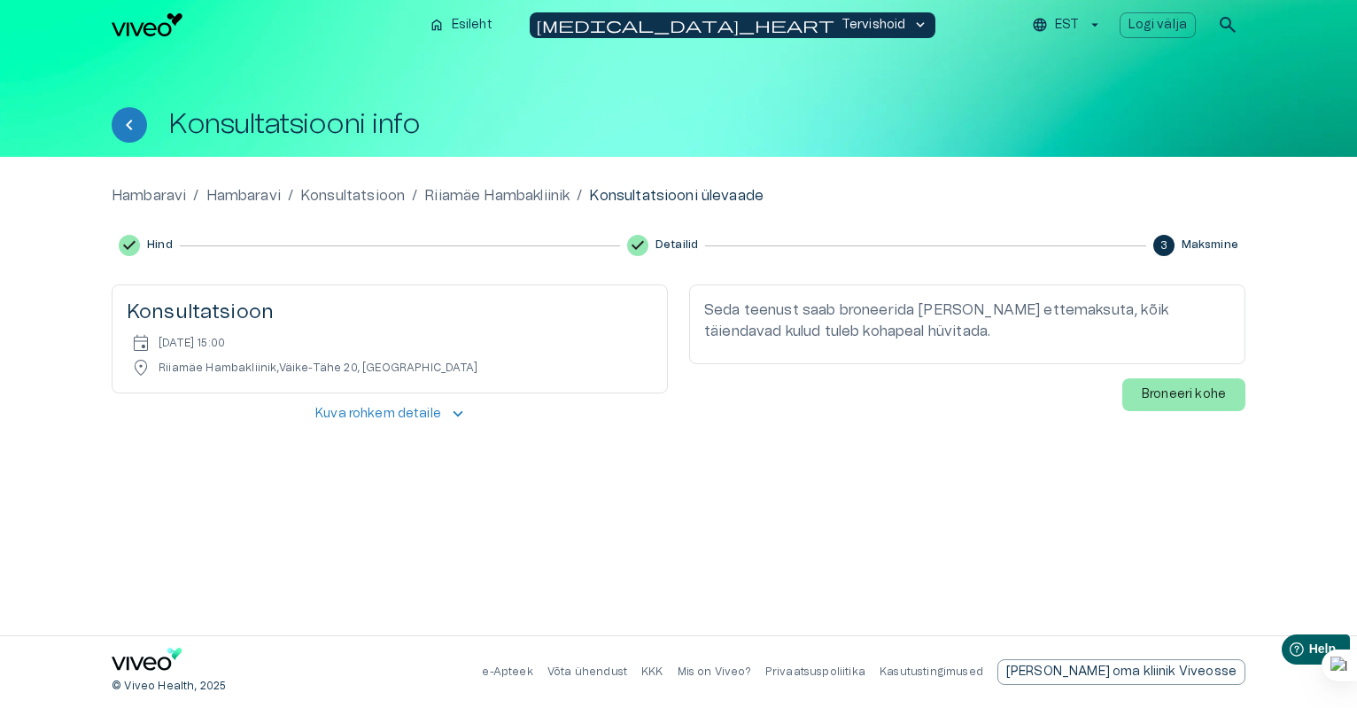
scroll to position [0, 0]
click at [1177, 398] on p "Broneeri kohe" at bounding box center [1185, 394] width 84 height 19
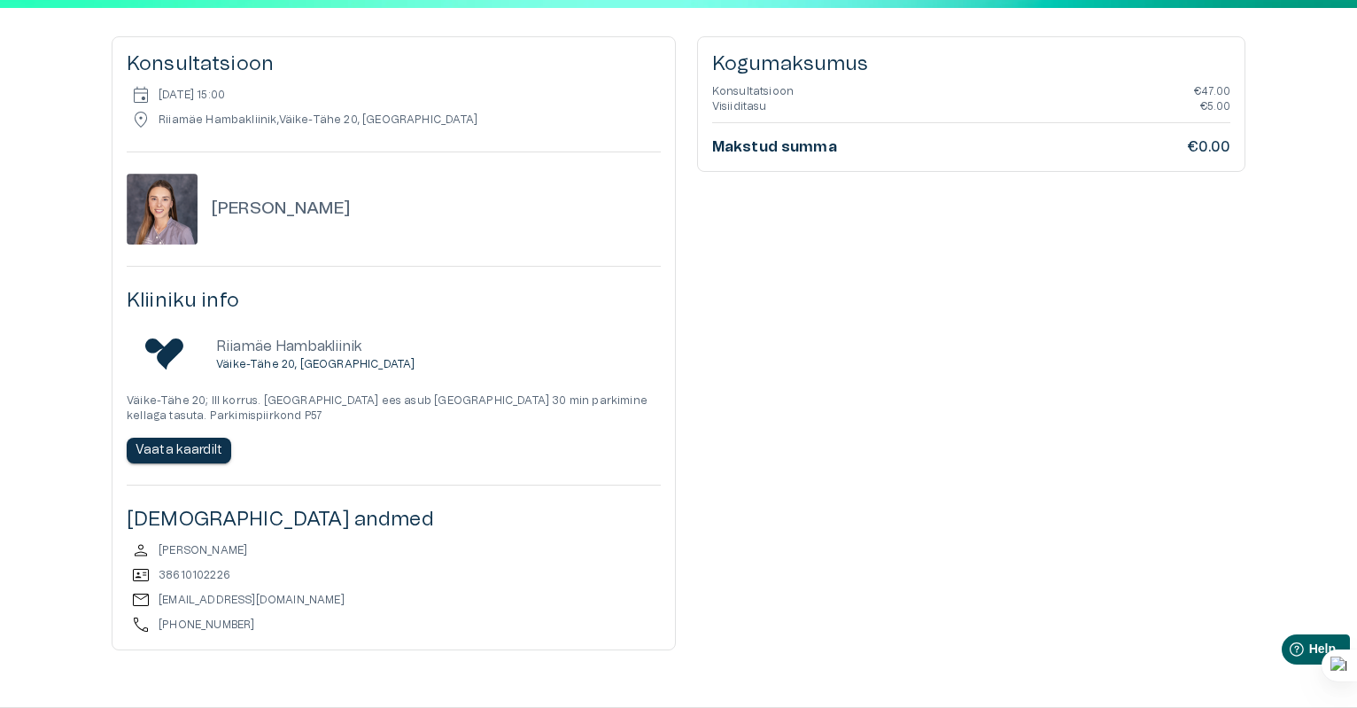
scroll to position [220, 0]
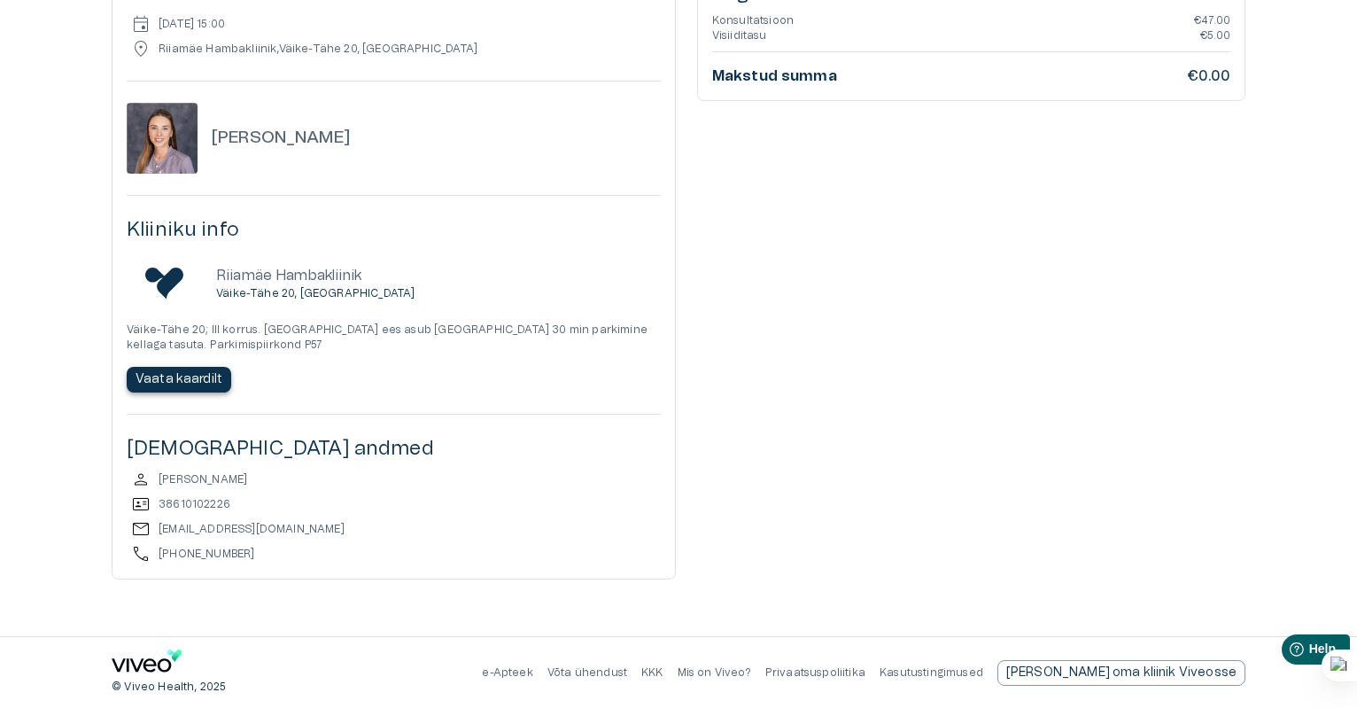
click at [176, 376] on p "Vaata kaardilt" at bounding box center [178, 379] width 87 height 19
